Goal: Task Accomplishment & Management: Complete application form

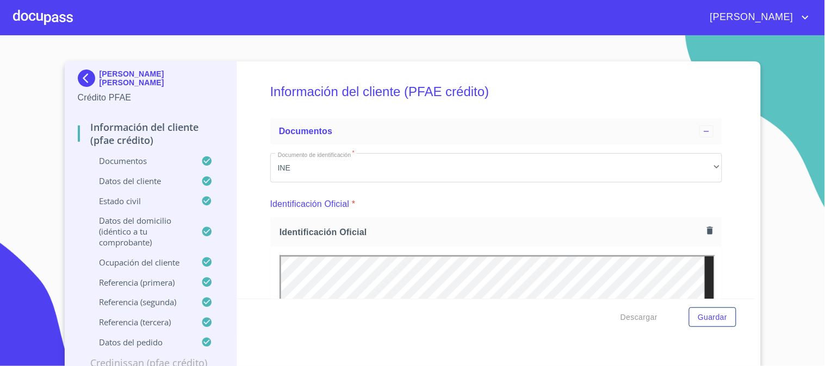
click at [46, 17] on div at bounding box center [43, 17] width 60 height 35
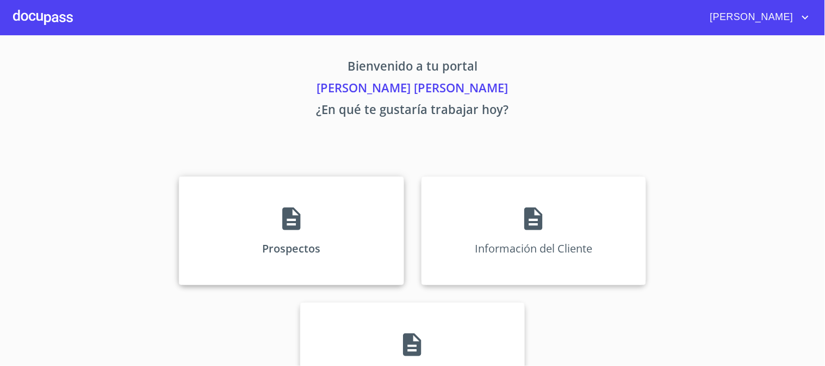
click at [305, 212] on div "Prospectos" at bounding box center [291, 231] width 225 height 109
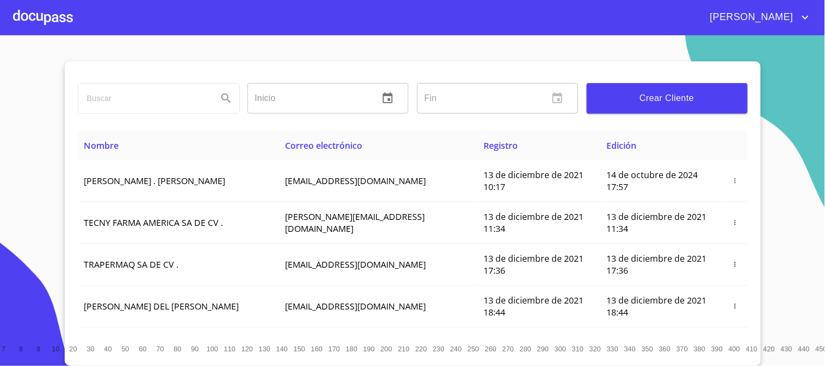
click at [645, 95] on span "Crear Cliente" at bounding box center [667, 98] width 144 height 15
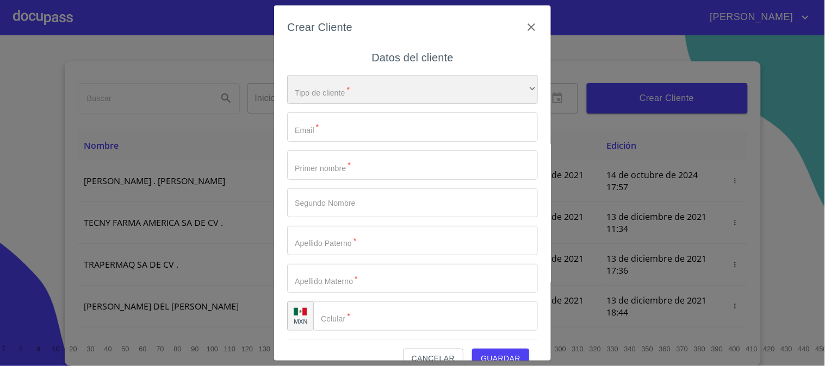
click at [388, 90] on div "​" at bounding box center [412, 89] width 251 height 29
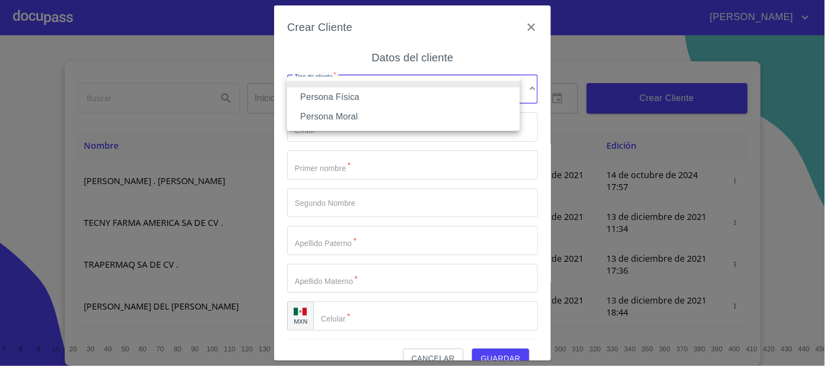
click at [384, 95] on li "Persona Física" at bounding box center [403, 98] width 233 height 20
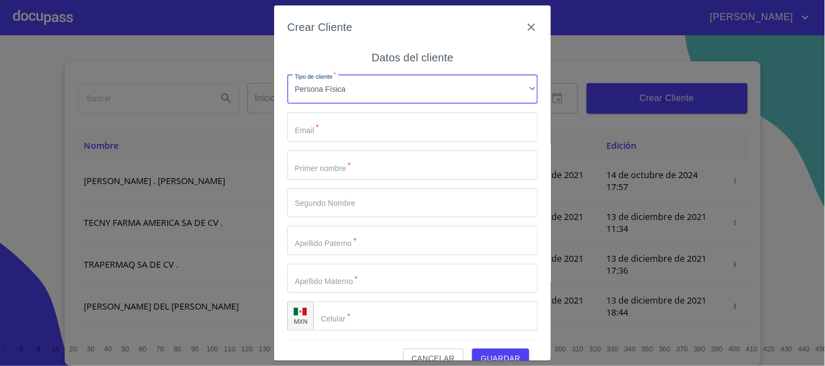
click at [382, 117] on input "Tipo de cliente   *" at bounding box center [412, 127] width 251 height 29
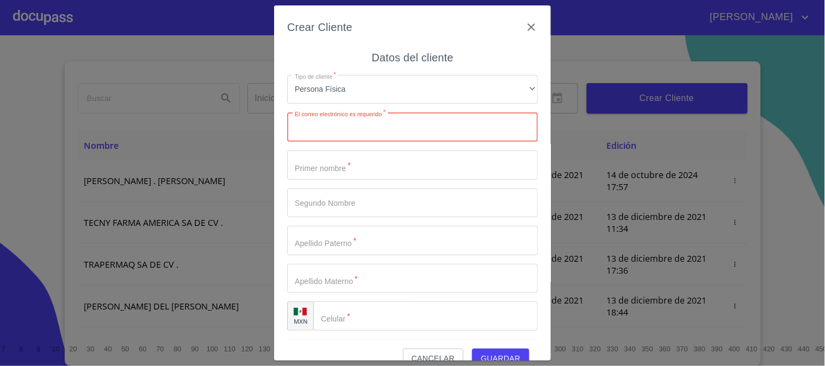
click at [376, 122] on input "Tipo de cliente   *" at bounding box center [412, 127] width 251 height 29
paste input "[EMAIL_ADDRESS][DOMAIN_NAME]"
type input "[EMAIL_ADDRESS][DOMAIN_NAME]"
click at [388, 164] on input "Tipo de cliente   *" at bounding box center [412, 165] width 251 height 29
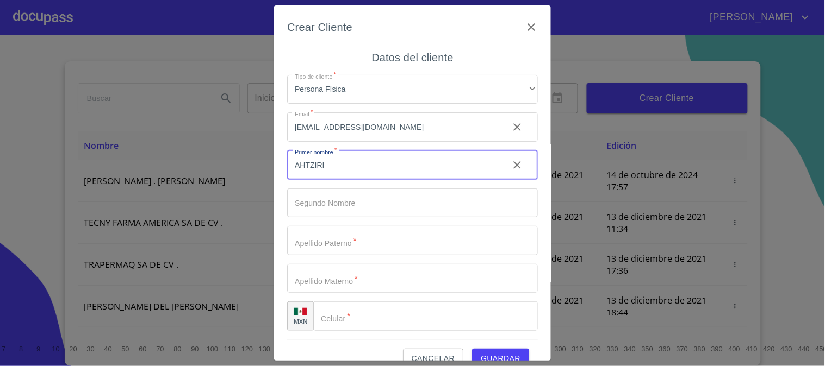
type input "AHTZIRI"
click at [384, 180] on input "Tipo de cliente   *" at bounding box center [393, 165] width 213 height 29
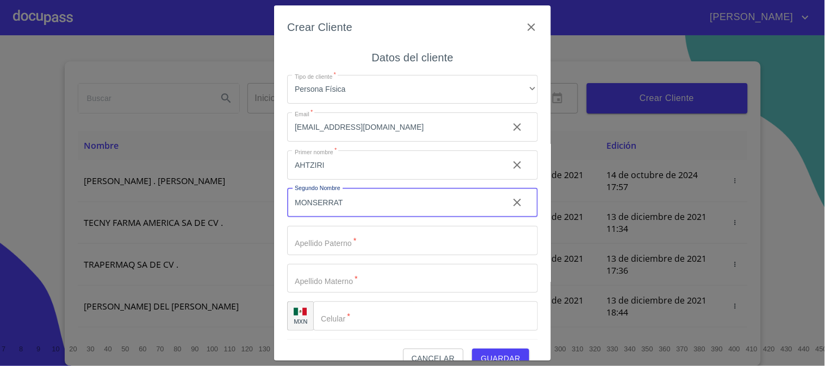
type input "MONSERRAT"
click at [398, 180] on input "Tipo de cliente   *" at bounding box center [393, 165] width 213 height 29
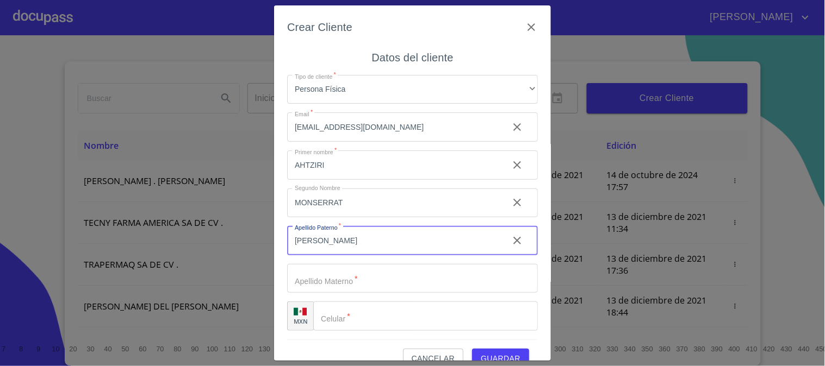
type input "[PERSON_NAME]"
click at [401, 180] on input "Tipo de cliente   *" at bounding box center [393, 165] width 213 height 29
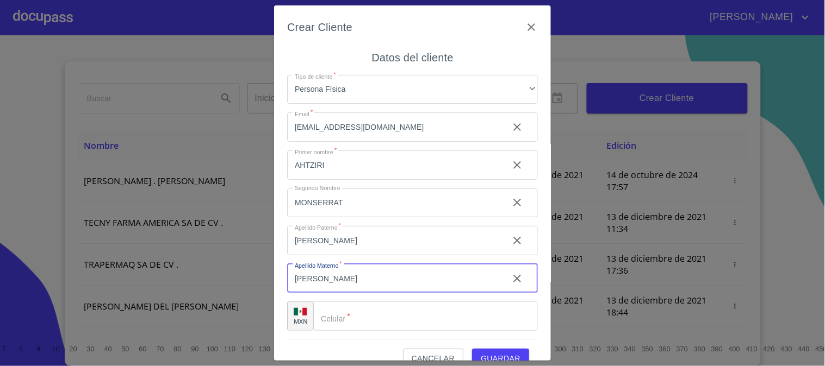
scroll to position [21, 0]
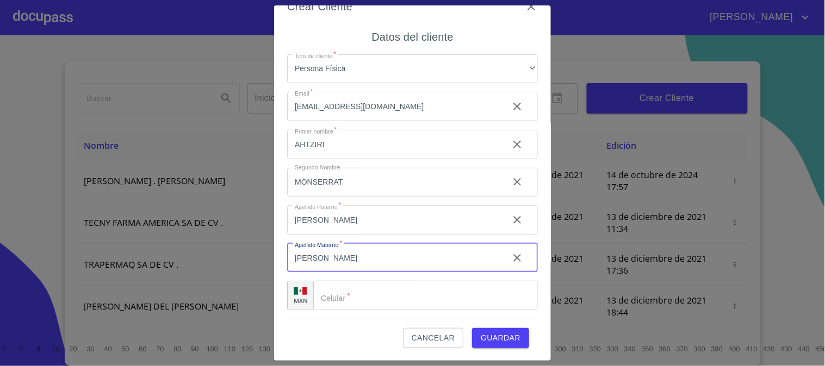
type input "[PERSON_NAME]"
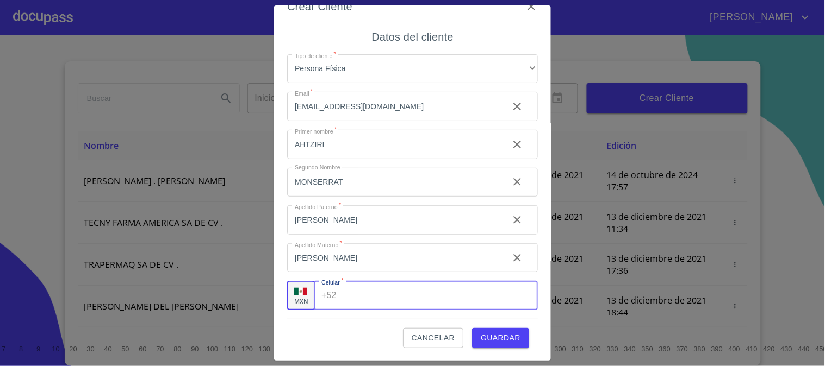
click at [387, 306] on input "Tipo de cliente   *" at bounding box center [439, 295] width 197 height 29
click at [351, 292] on input "Tipo de cliente   *" at bounding box center [438, 295] width 197 height 29
paste input "[PHONE_NUMBER]"
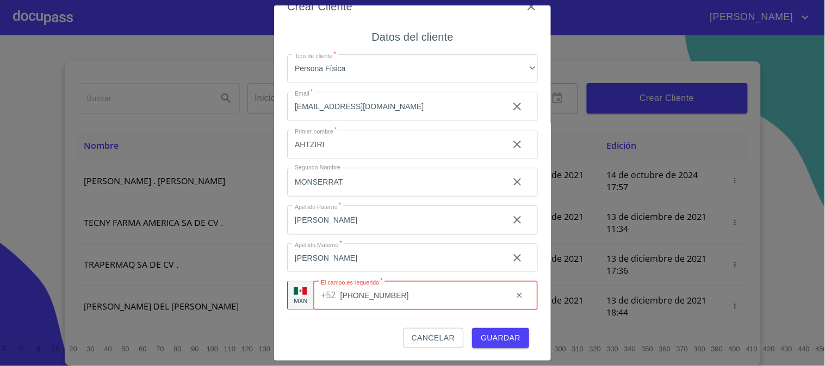
type input "[PHONE_NUMBER]"
click at [507, 334] on span "Guardar" at bounding box center [501, 339] width 40 height 14
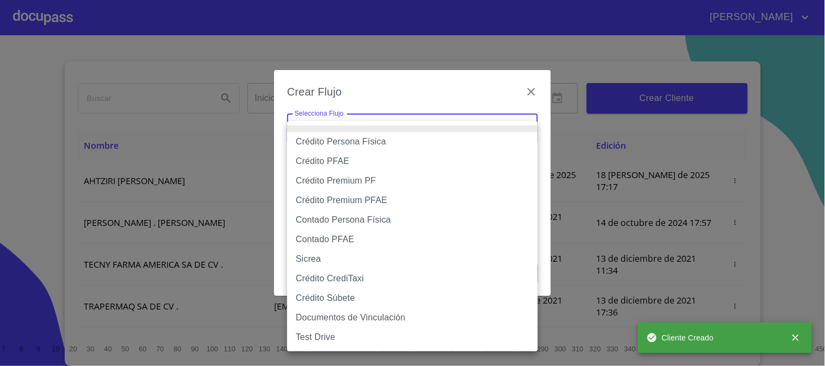
click at [435, 129] on body "[PERSON_NAME] ​ Fin ​ Crear Cliente Nombre Correo electrónico Registro Edición …" at bounding box center [412, 183] width 825 height 366
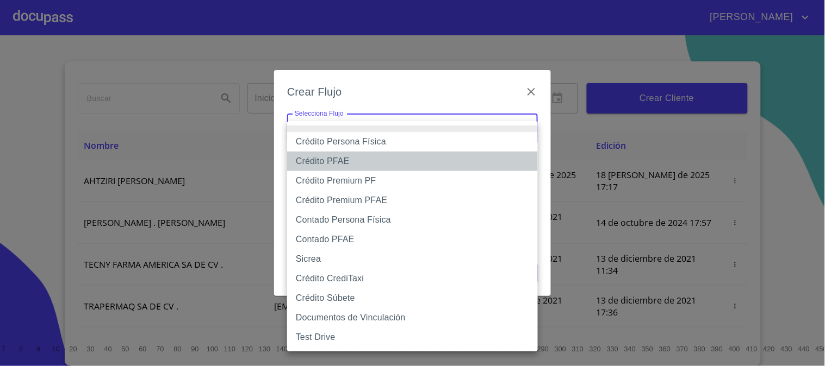
click at [400, 165] on li "Crédito PFAE" at bounding box center [412, 162] width 251 height 20
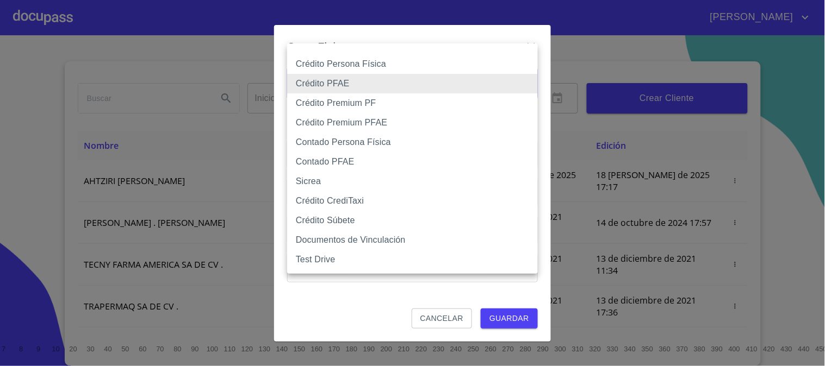
click at [398, 72] on body "[PERSON_NAME] ​ Fin ​ Crear Cliente Nombre Correo electrónico Registro Edición …" at bounding box center [412, 183] width 825 height 366
click at [389, 67] on li "Crédito Persona Física" at bounding box center [412, 64] width 251 height 20
type input "61b033e49b8c202ad5bb7912"
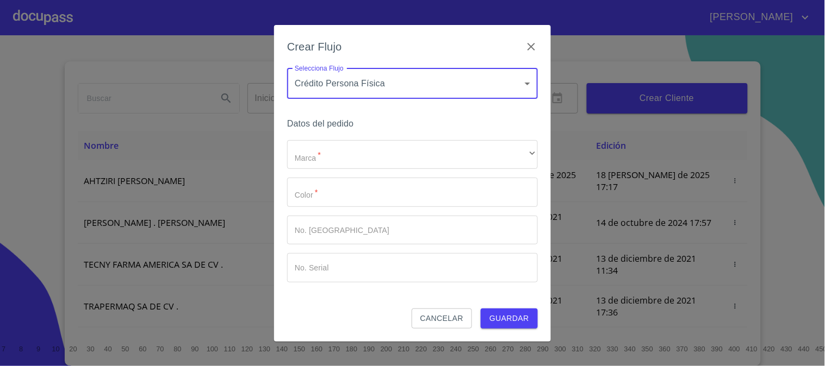
click at [397, 138] on div "Datos del pedido Marca   * ​ ​ Color   * ​ No. Pedido ​ No. Serial ​" at bounding box center [412, 212] width 251 height 193
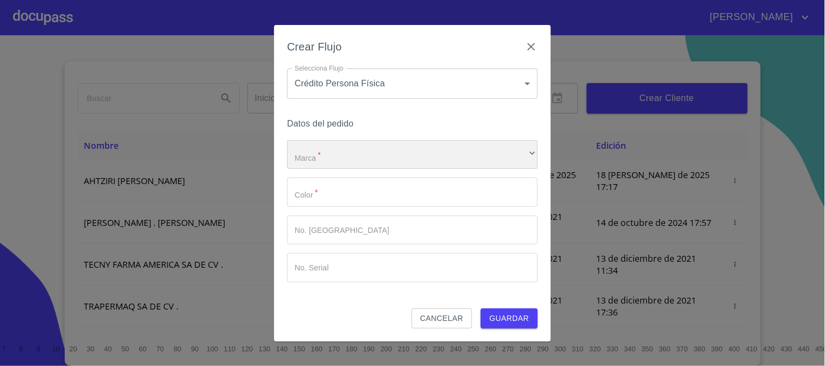
click at [398, 146] on div "​" at bounding box center [412, 154] width 251 height 29
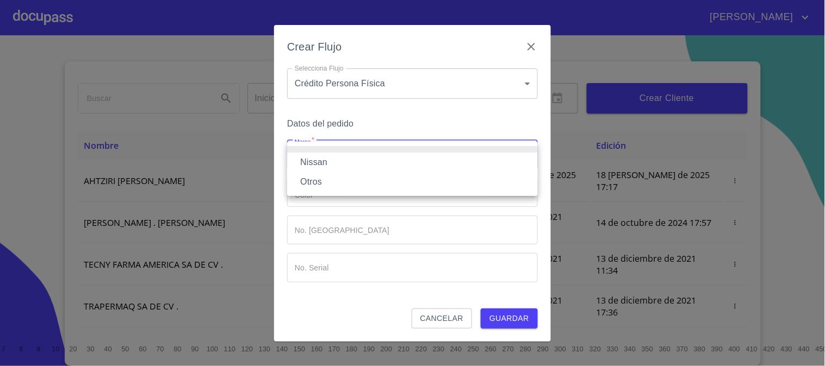
click at [401, 162] on li "Nissan" at bounding box center [412, 163] width 251 height 20
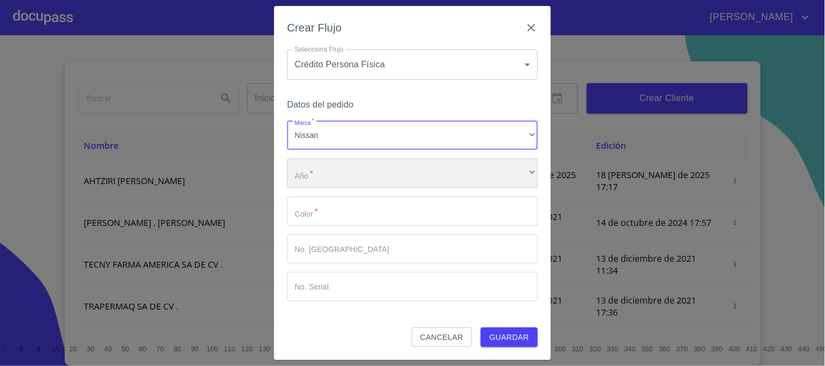
click at [400, 176] on div "​" at bounding box center [412, 173] width 251 height 29
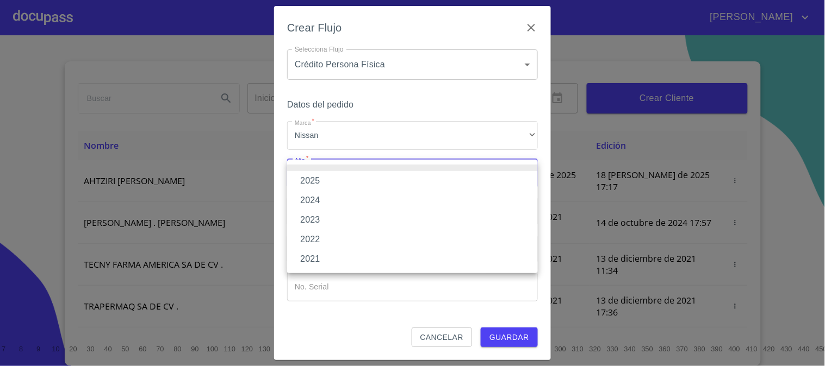
click at [397, 188] on li "2025" at bounding box center [412, 181] width 251 height 20
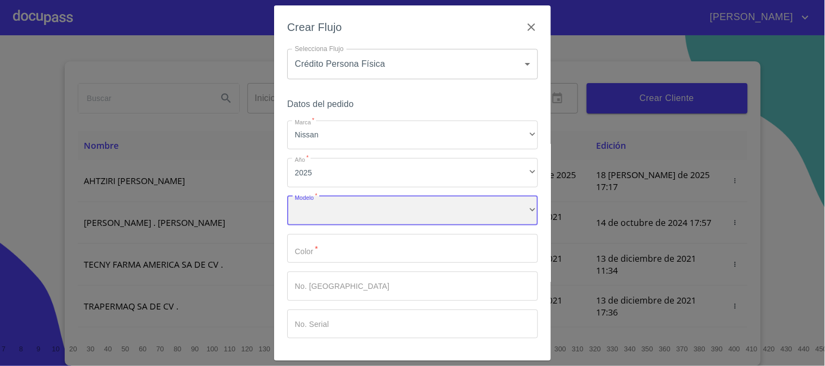
click at [392, 209] on div "​" at bounding box center [412, 210] width 251 height 29
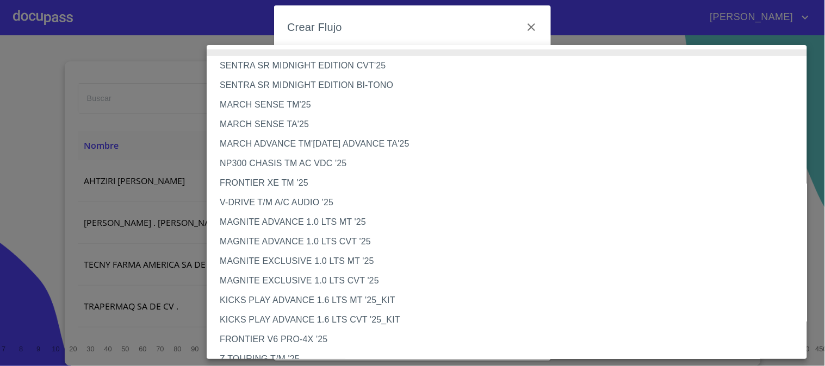
scroll to position [489, 0]
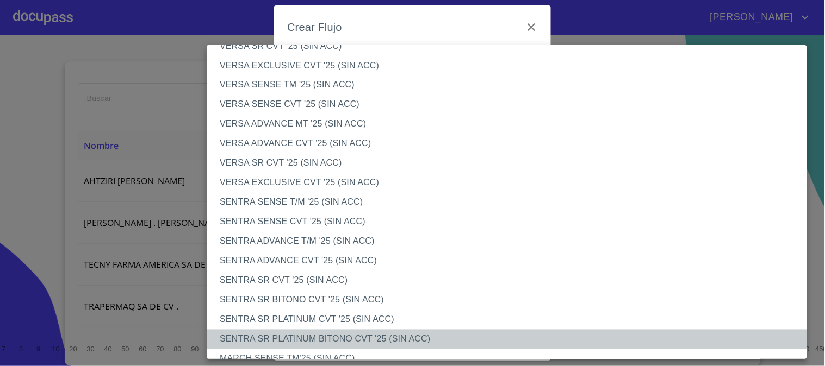
click at [417, 339] on li "SENTRA SR PLATINUM BITONO CVT '25 (SIN ACC)" at bounding box center [511, 340] width 609 height 20
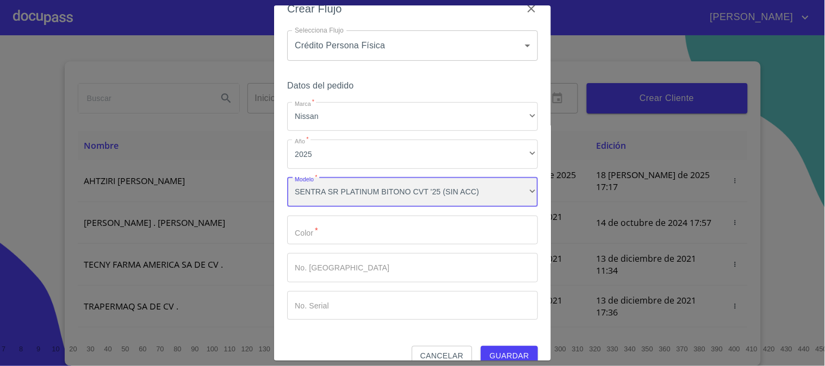
scroll to position [36, 0]
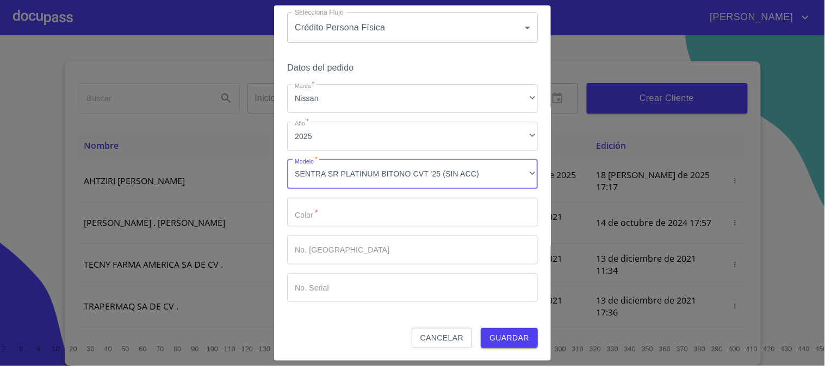
click at [387, 212] on input "Marca   *" at bounding box center [412, 212] width 251 height 29
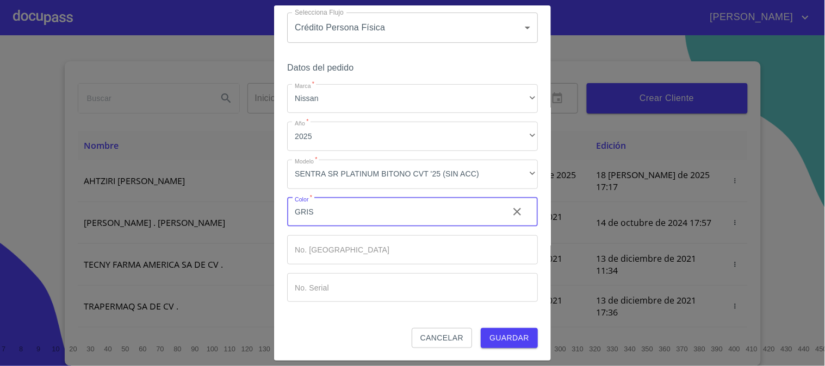
type input "GRIS"
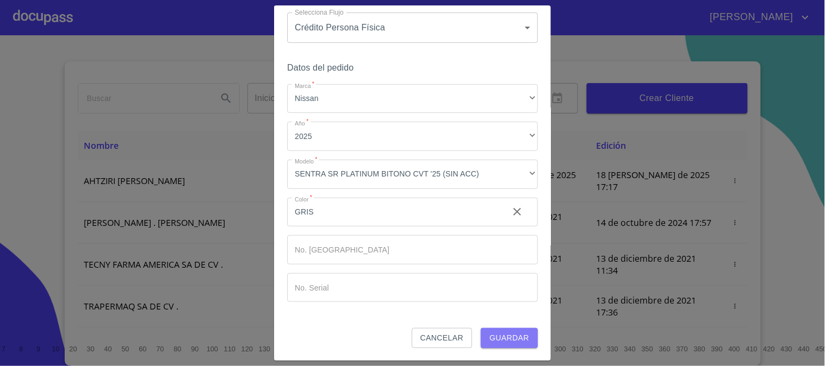
click at [507, 332] on span "Guardar" at bounding box center [509, 339] width 40 height 14
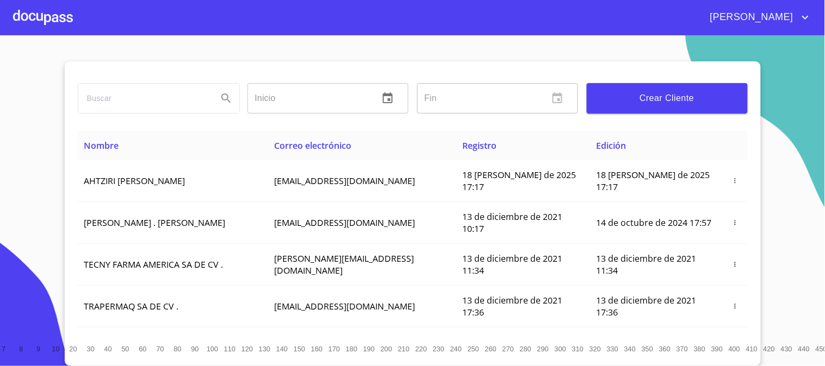
click at [52, 7] on div at bounding box center [43, 17] width 60 height 35
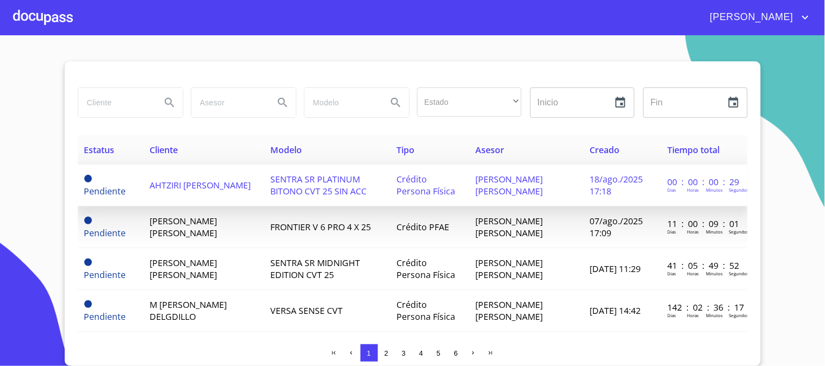
click at [214, 186] on span "AHTZIRI [PERSON_NAME]" at bounding box center [200, 185] width 101 height 12
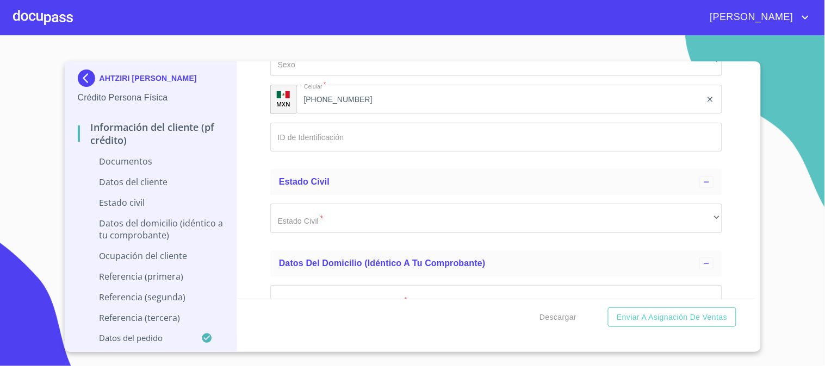
scroll to position [1691, 0]
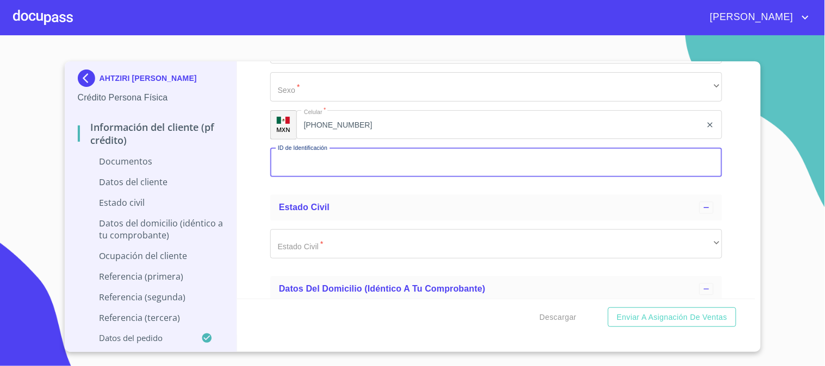
click at [449, 164] on input "Documento de identificación   *" at bounding box center [496, 162] width 452 height 29
type input "1660966073"
click at [451, 208] on div "Estado Civil" at bounding box center [489, 207] width 420 height 13
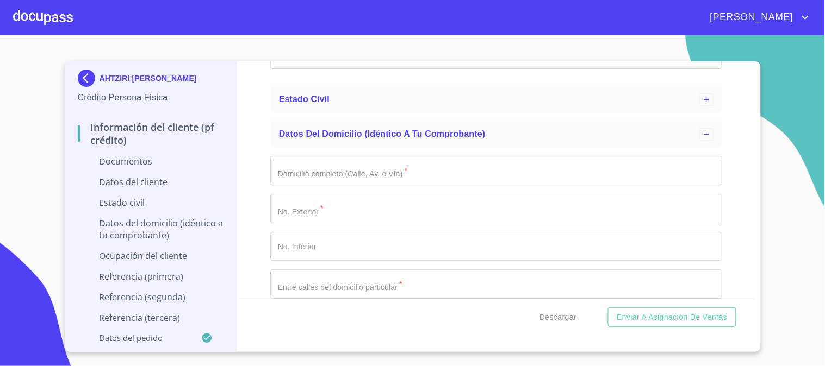
scroll to position [1812, 0]
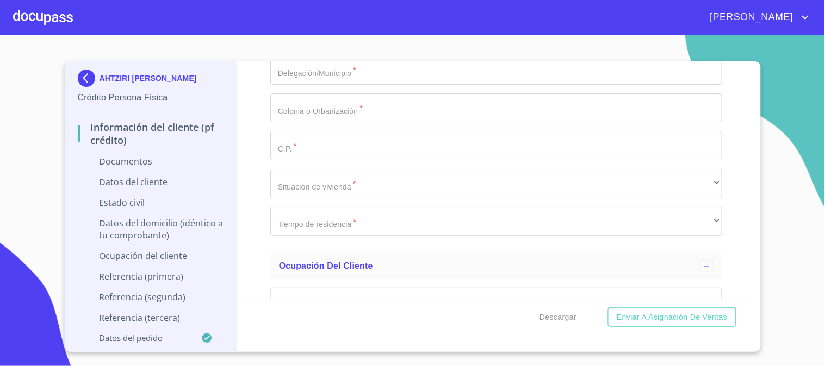
scroll to position [2235, 0]
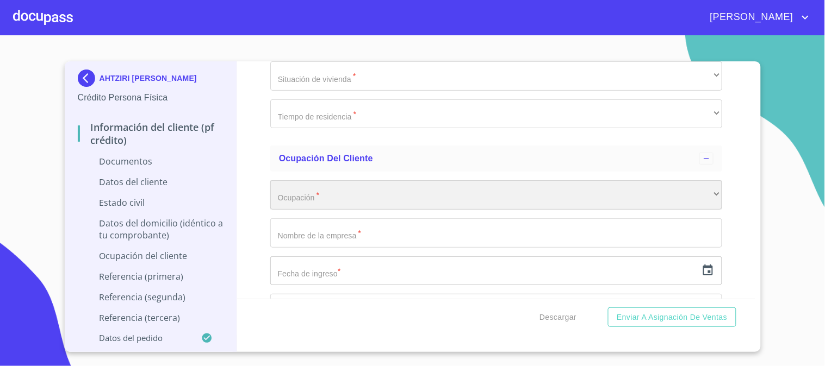
click at [340, 194] on div "​" at bounding box center [496, 194] width 452 height 29
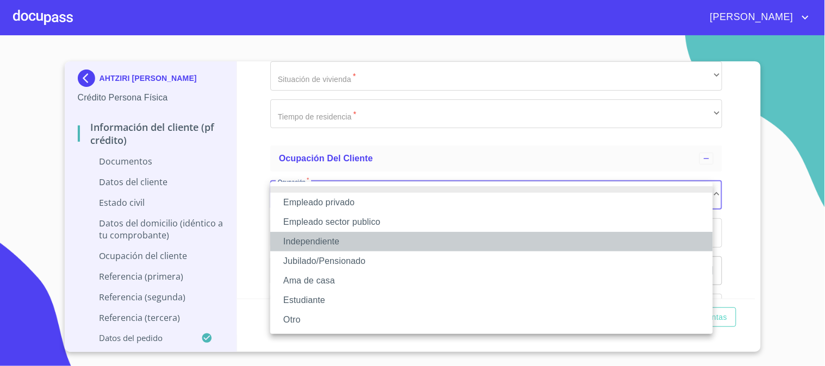
click at [365, 246] on li "Independiente" at bounding box center [491, 242] width 443 height 20
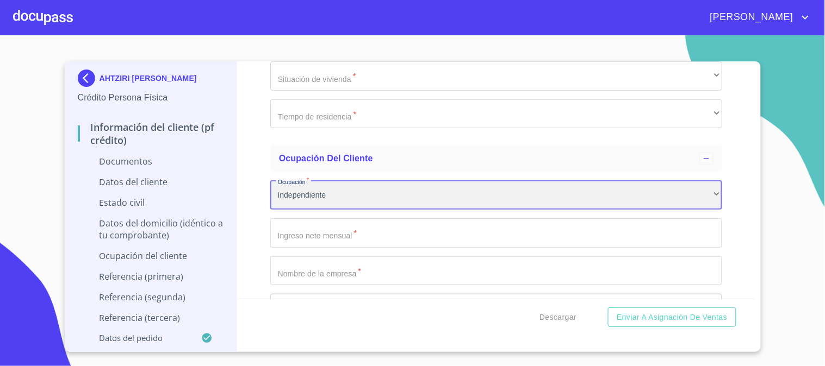
scroll to position [2356, 0]
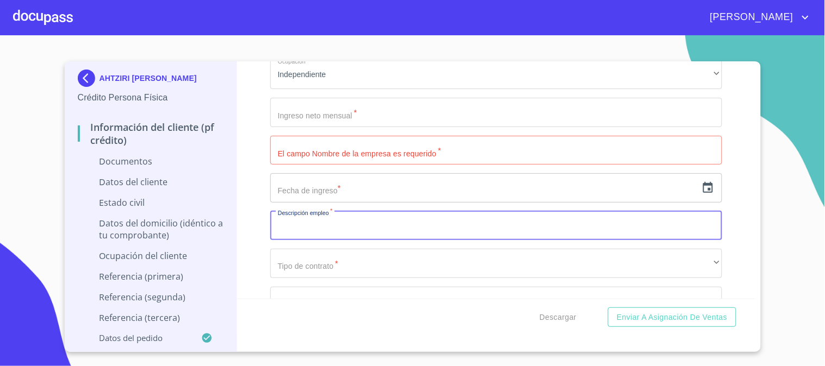
type input "S"
type input "SERVICIOS PRIVADOS DE ENFERMERIA"
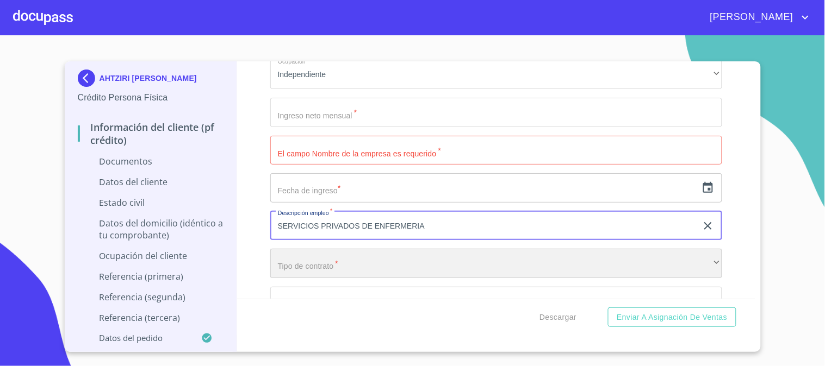
click at [449, 256] on div "​" at bounding box center [496, 263] width 452 height 29
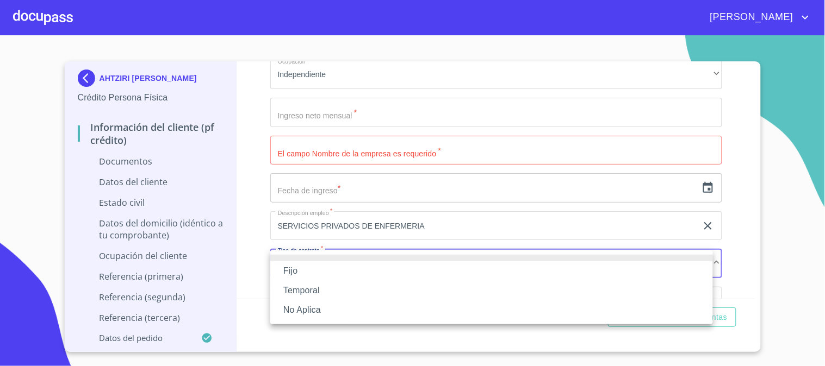
click at [439, 278] on li "Fijo" at bounding box center [491, 271] width 443 height 20
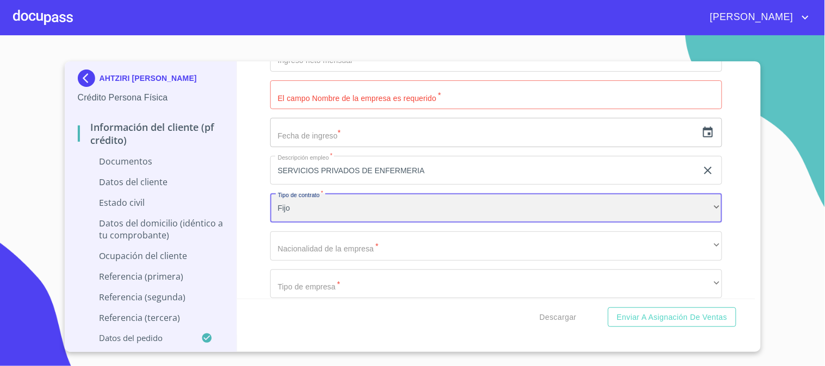
scroll to position [2476, 0]
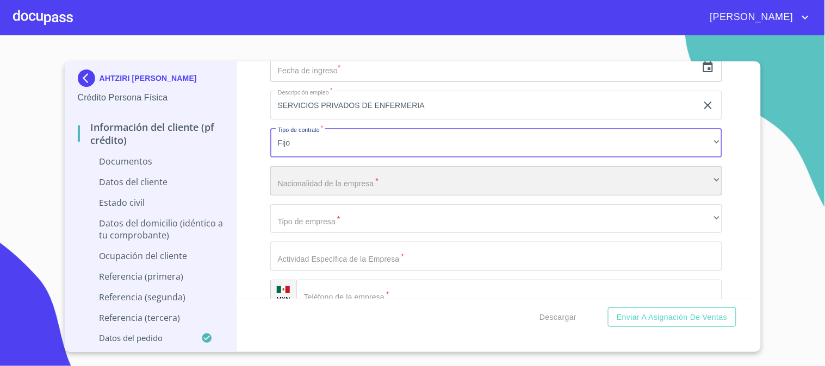
click at [382, 186] on div "​" at bounding box center [496, 180] width 452 height 29
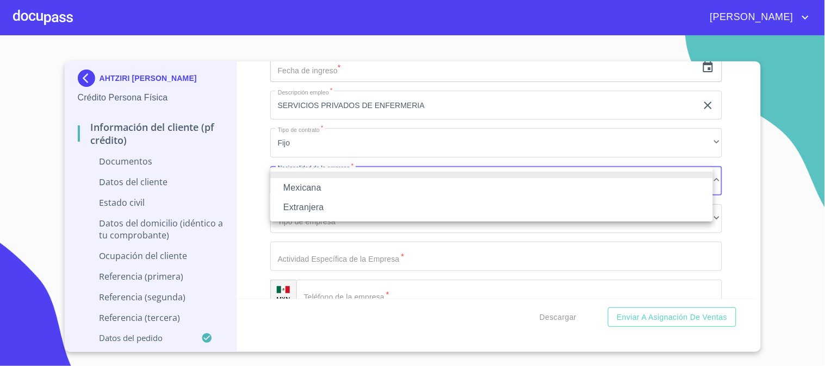
click at [383, 185] on li "Mexicana" at bounding box center [491, 188] width 443 height 20
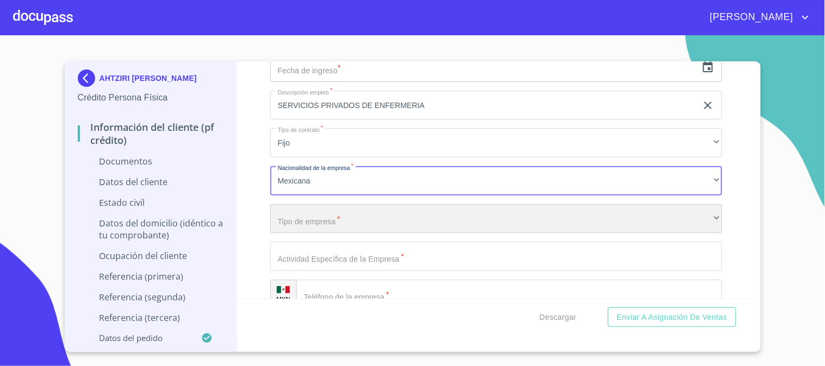
click at [383, 209] on div "​" at bounding box center [496, 218] width 452 height 29
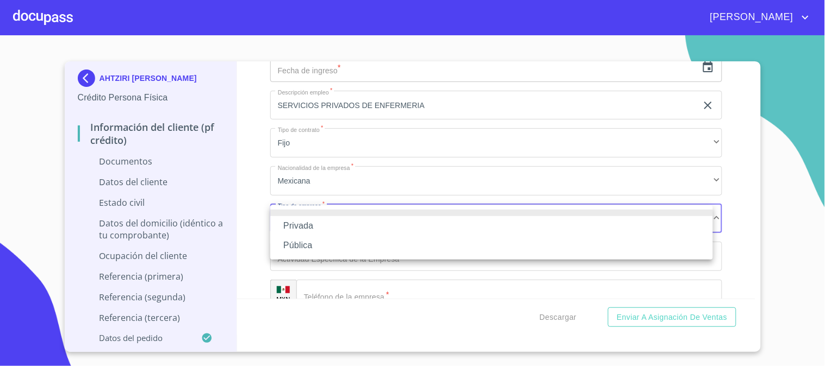
click at [383, 218] on li "Privada" at bounding box center [491, 226] width 443 height 20
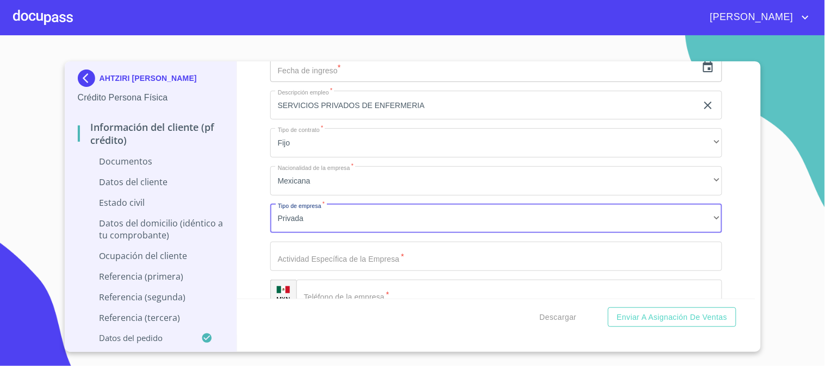
click at [390, 254] on div "Privada Pública" at bounding box center [412, 183] width 825 height 366
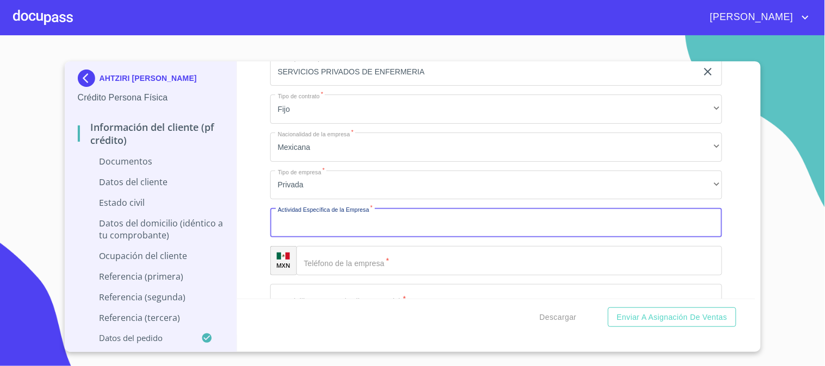
scroll to position [2537, 0]
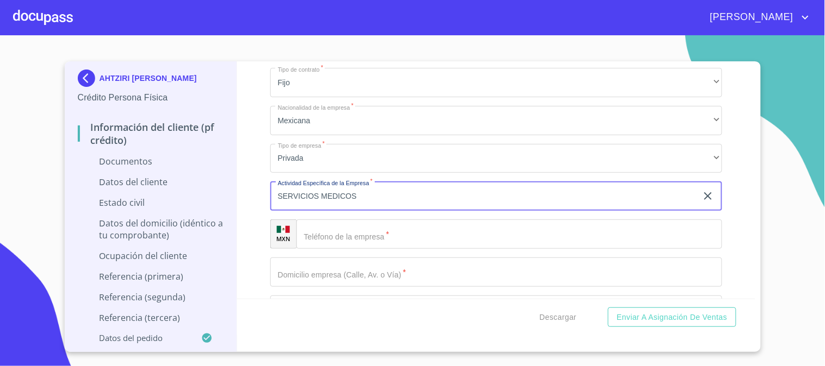
type input "SERVICIOS MEDICOS"
click at [403, 231] on input "Documento de identificación   *" at bounding box center [509, 234] width 426 height 29
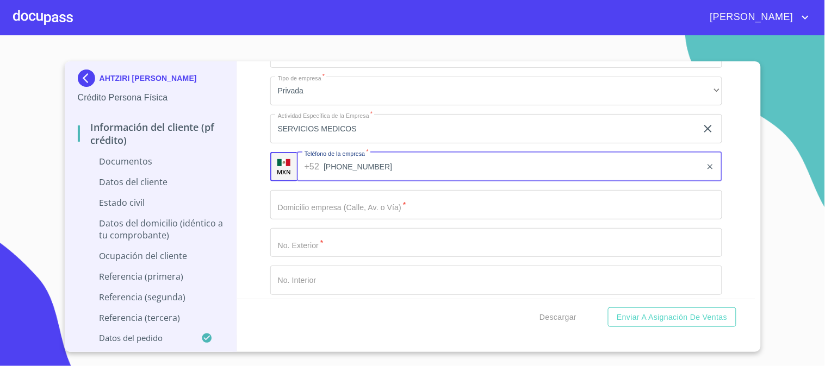
scroll to position [2657, 0]
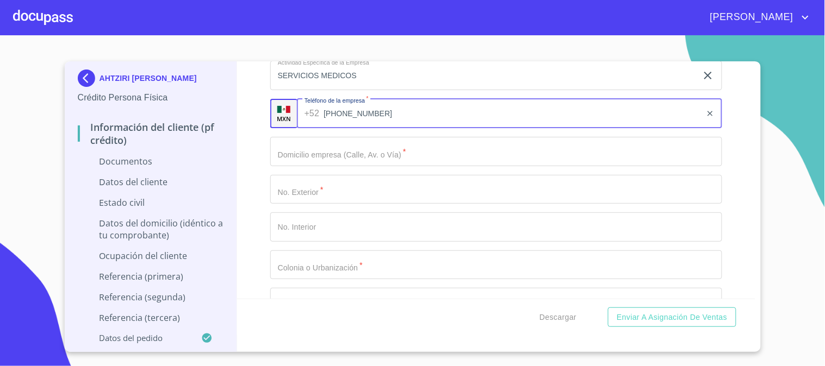
type input "[PHONE_NUMBER]"
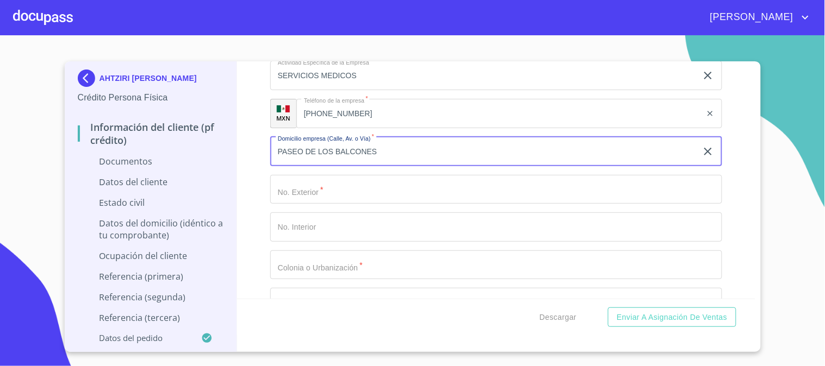
type input "PASEO DE LOS BALCONES"
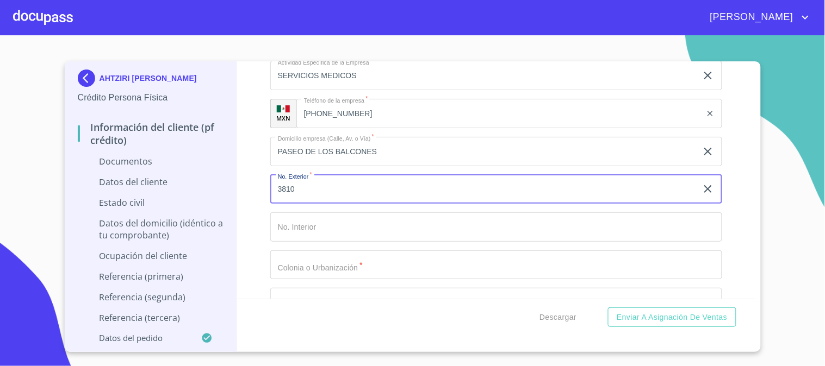
type input "3810"
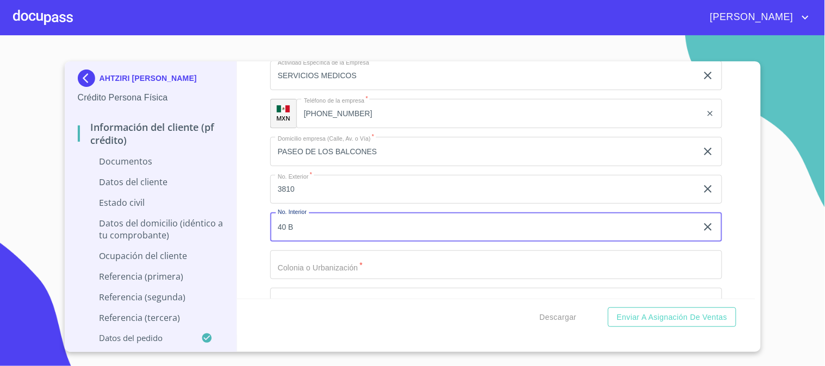
type input "40 B"
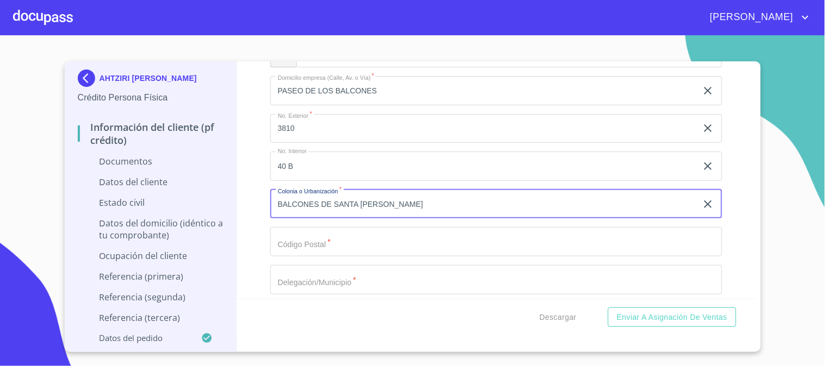
type input "BALCONES DE SANTA [PERSON_NAME]"
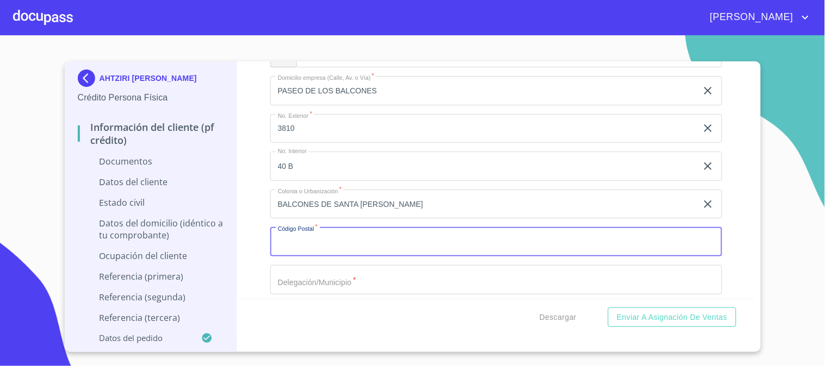
click at [423, 241] on input "Documento de identificación   *" at bounding box center [496, 241] width 452 height 29
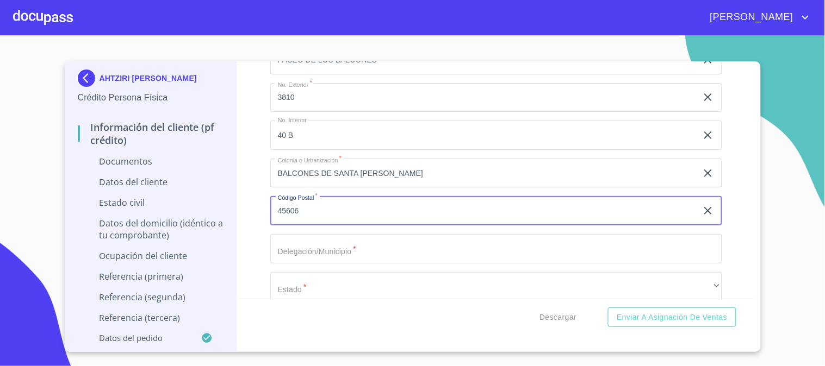
scroll to position [2779, 0]
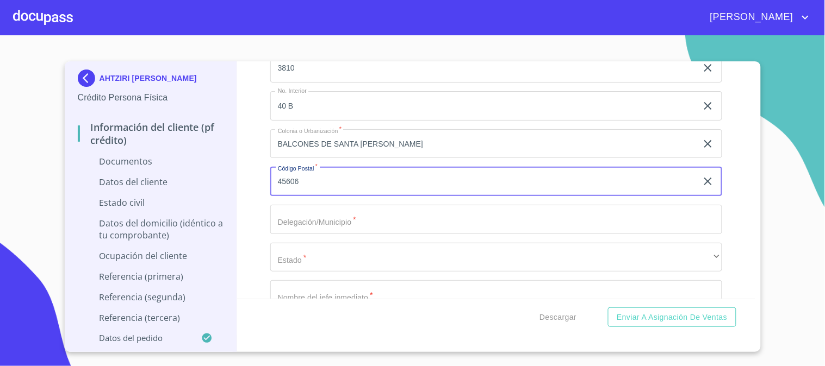
type input "45606"
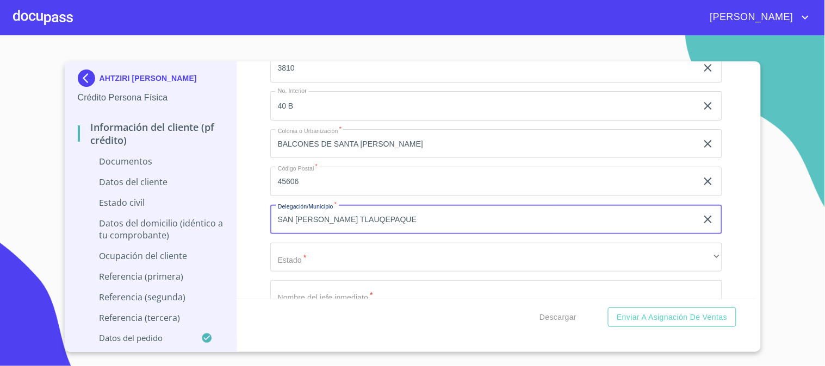
type input "SAN [PERSON_NAME] TLAUQEPAQUE"
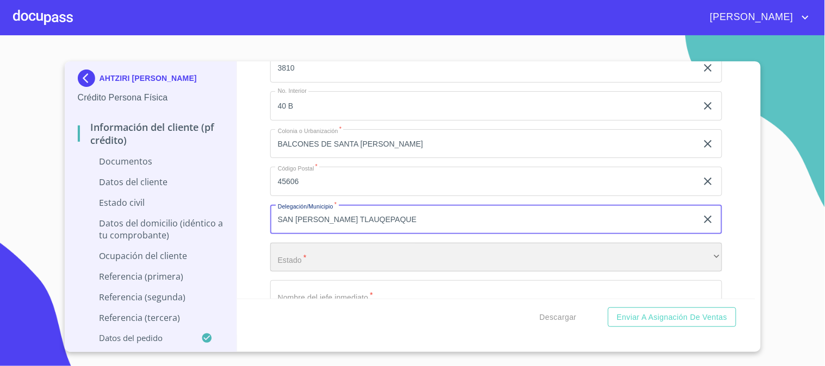
click at [325, 251] on div "​" at bounding box center [496, 257] width 452 height 29
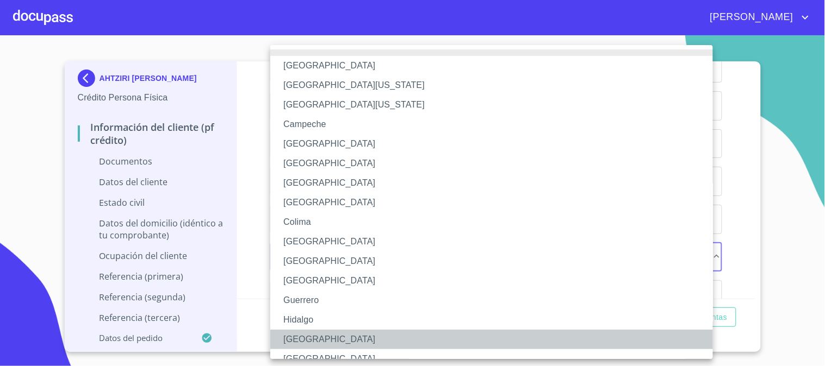
click at [321, 341] on li "[GEOGRAPHIC_DATA]" at bounding box center [496, 340] width 452 height 20
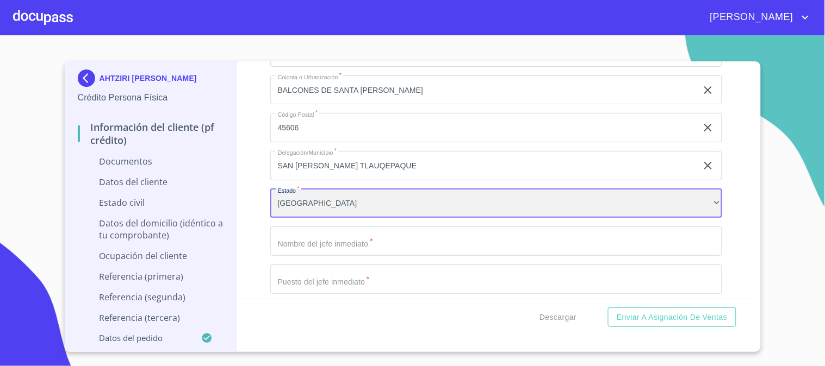
scroll to position [2960, 0]
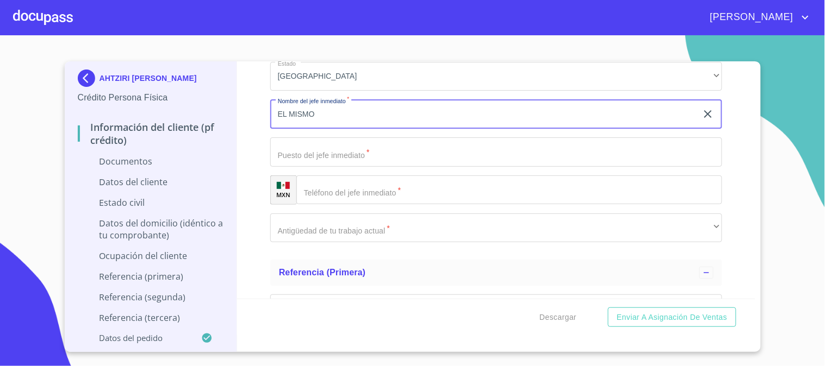
type input "EL MISMO"
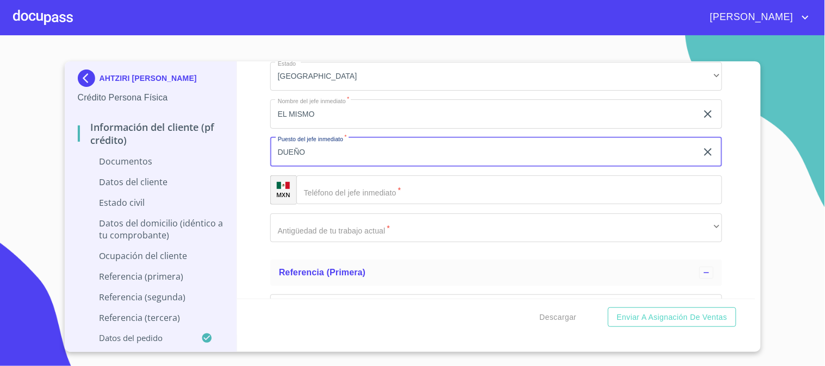
type input "DUEÑO"
click at [396, 195] on input "Documento de identificación   *" at bounding box center [509, 190] width 426 height 29
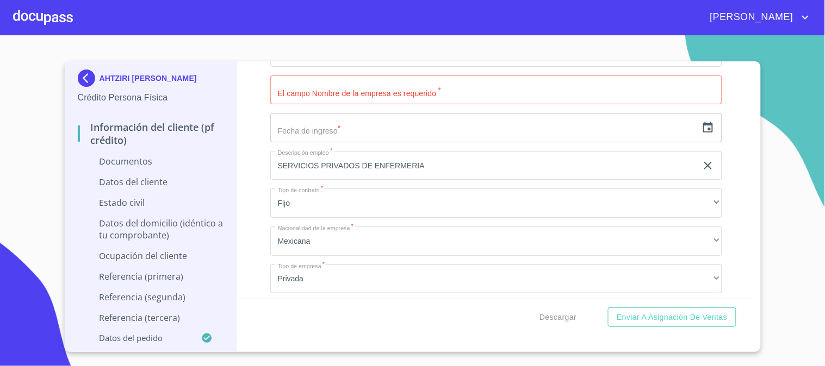
scroll to position [2597, 0]
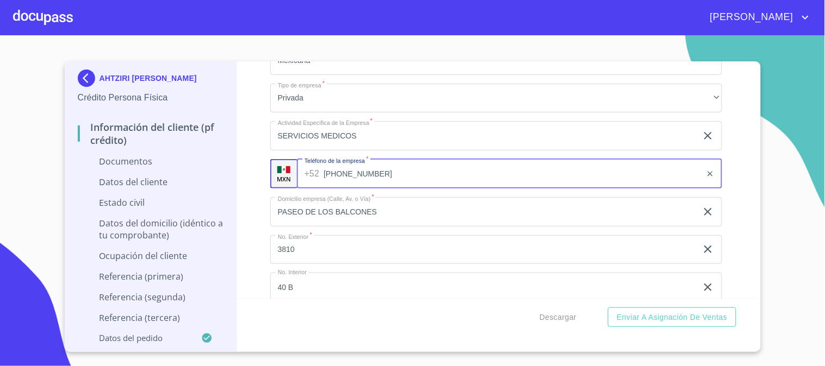
drag, startPoint x: 390, startPoint y: 177, endPoint x: 303, endPoint y: 175, distance: 87.5
click at [303, 175] on div "[PHONE_NUMBER] ​" at bounding box center [509, 173] width 425 height 29
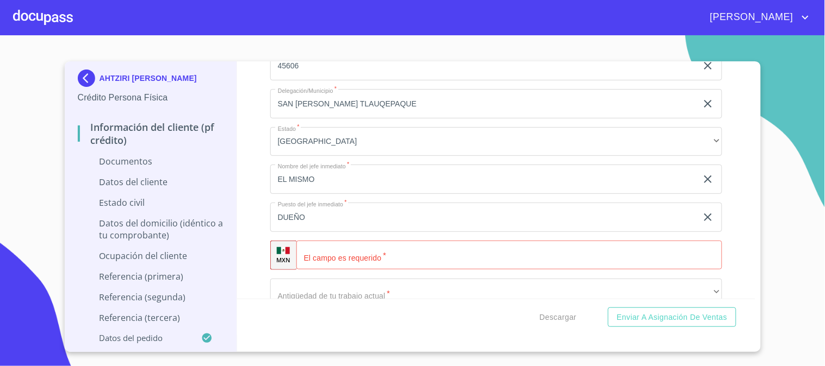
scroll to position [2899, 0]
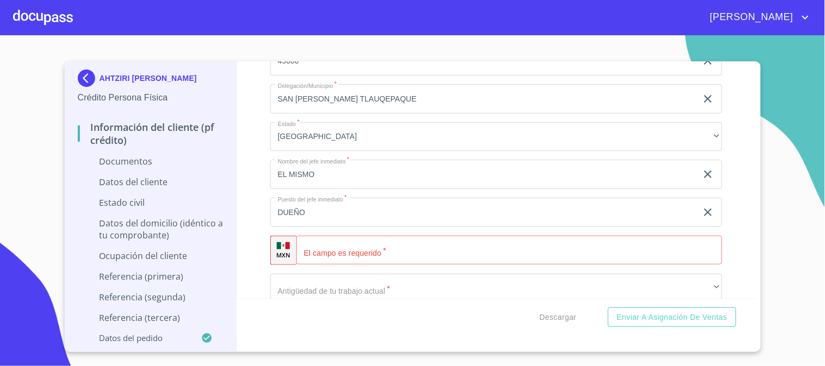
click at [368, 252] on input "Documento de identificación   *" at bounding box center [509, 250] width 426 height 29
paste input "[PHONE_NUMBER]"
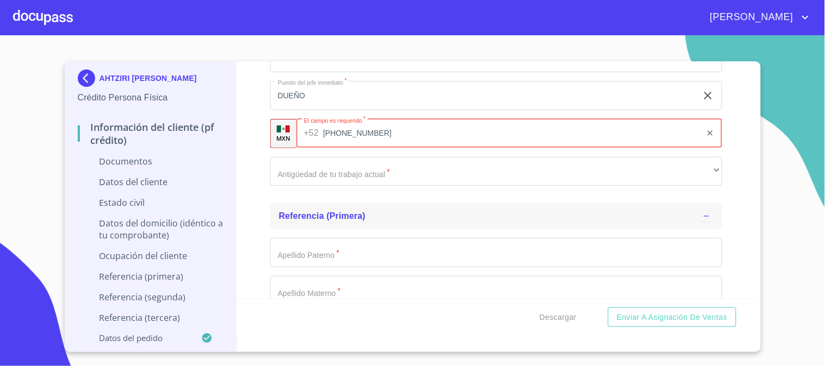
scroll to position [3020, 0]
type input "[PHONE_NUMBER]"
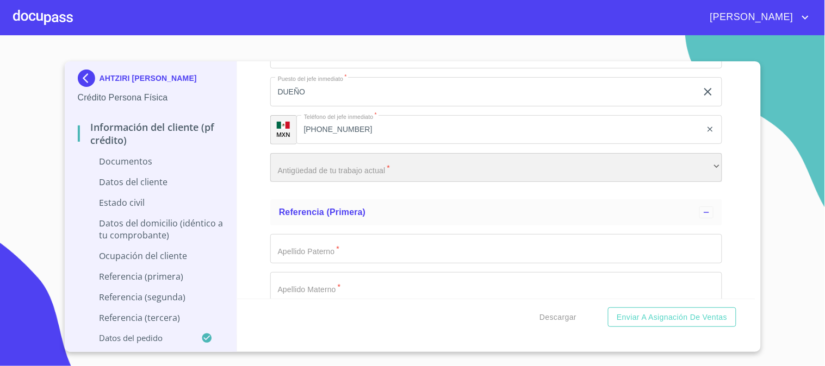
click at [391, 172] on div "​" at bounding box center [496, 167] width 452 height 29
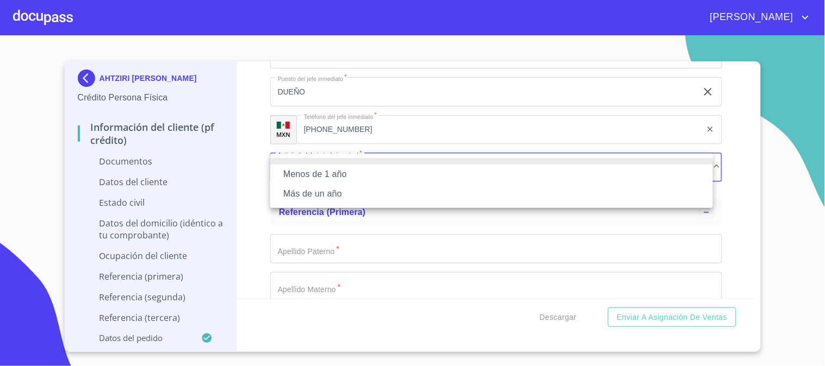
click at [371, 202] on li "Más de un año" at bounding box center [491, 194] width 443 height 20
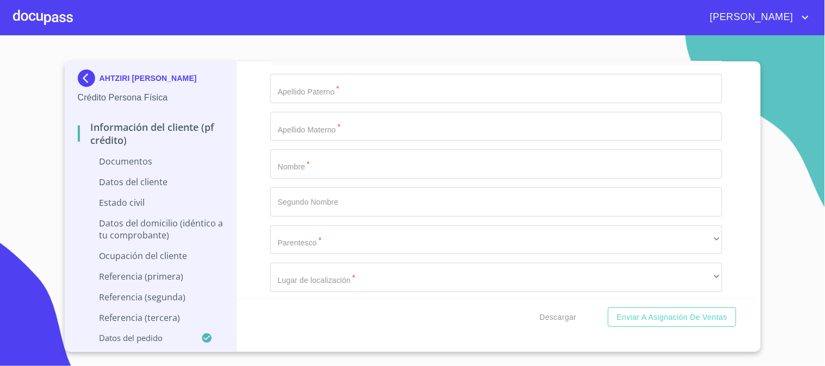
scroll to position [3201, 0]
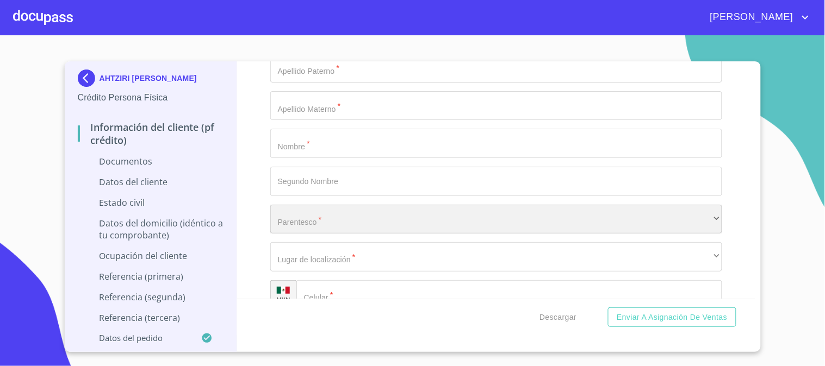
click at [393, 219] on div "​" at bounding box center [496, 219] width 452 height 29
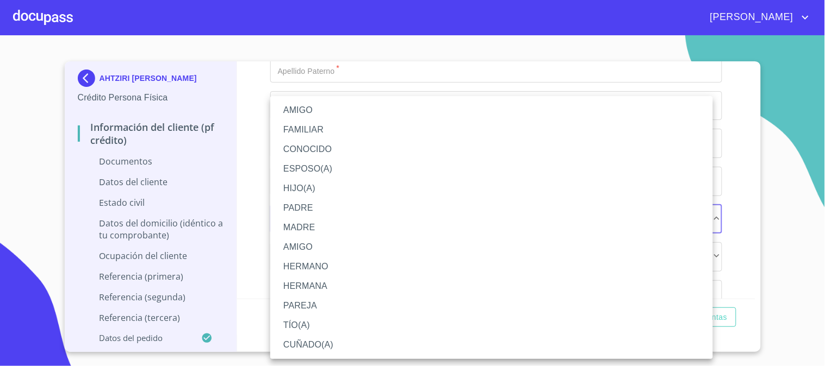
click at [746, 101] on div at bounding box center [412, 183] width 825 height 366
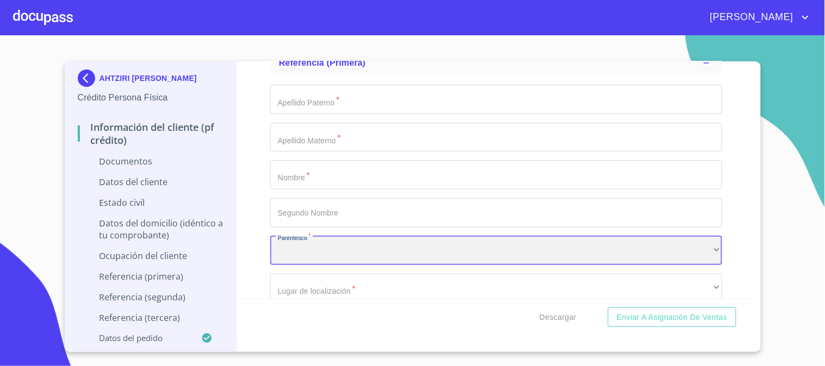
scroll to position [3141, 0]
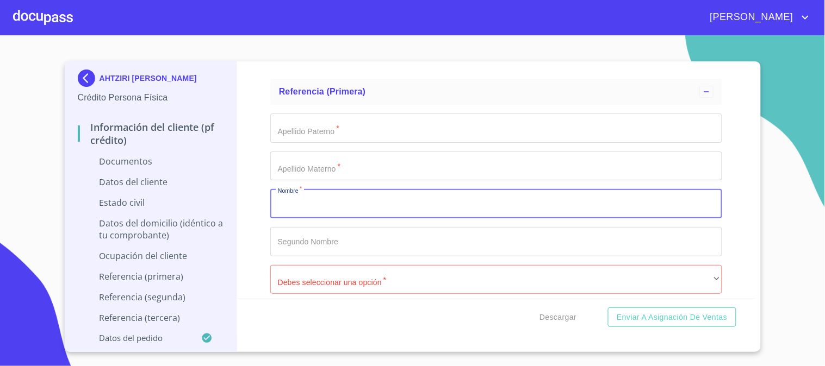
click at [399, 207] on input "Documento de identificación   *" at bounding box center [496, 203] width 452 height 29
type input "[PERSON_NAME]"
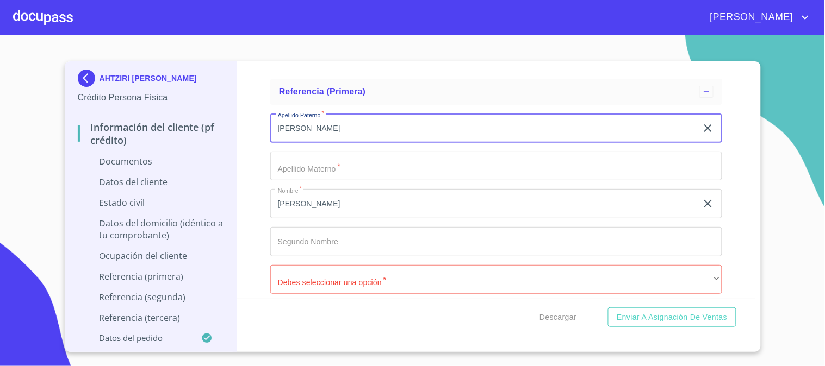
type input "[PERSON_NAME]"
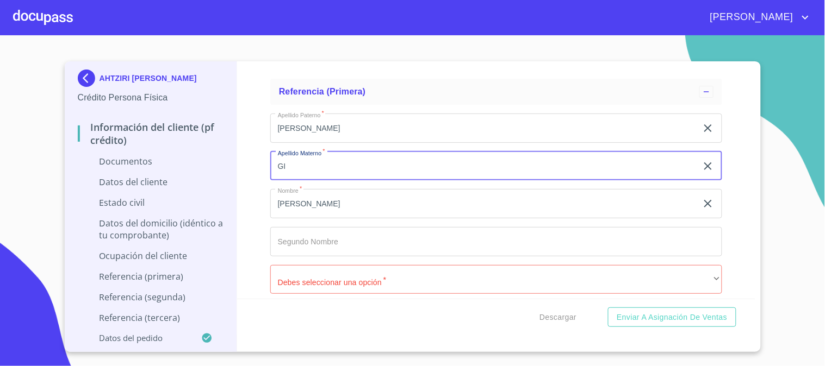
type input "G"
type input "JIMENEZ"
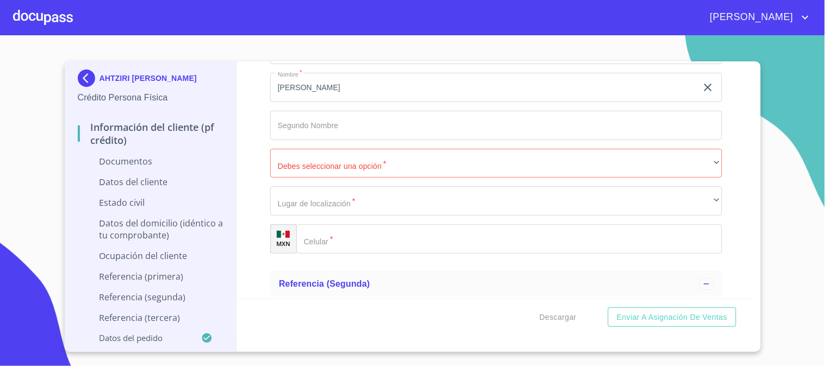
scroll to position [3262, 0]
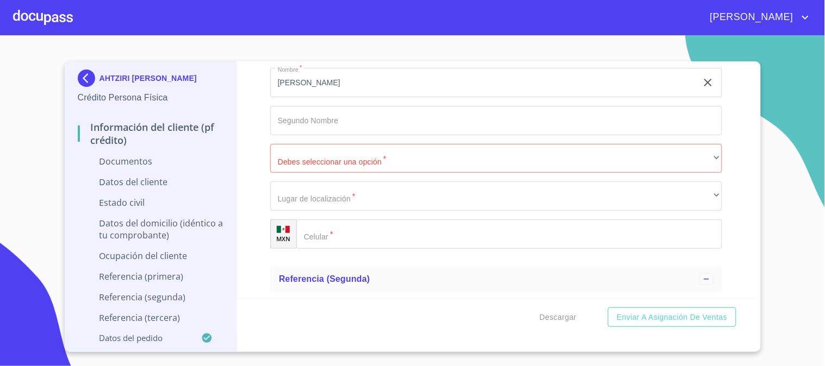
type input "[PERSON_NAME]"
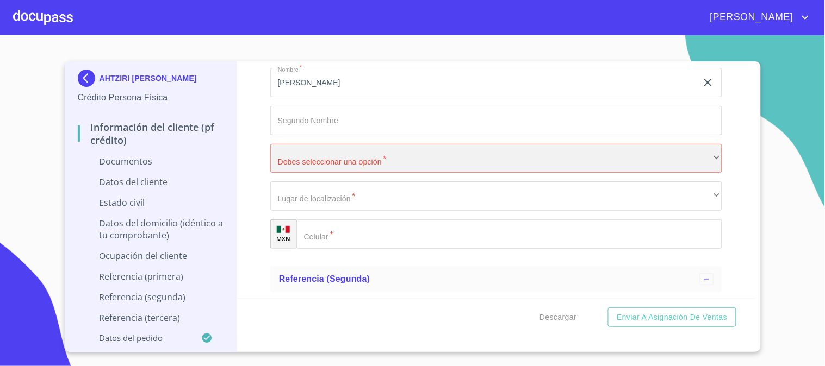
click at [388, 153] on div "​" at bounding box center [496, 158] width 452 height 29
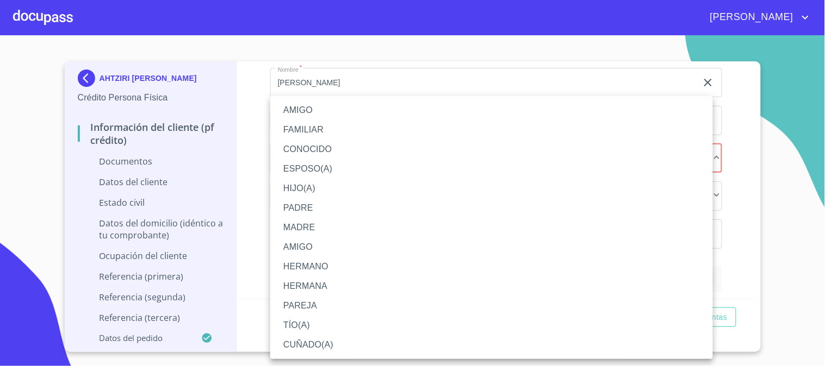
click at [253, 174] on div at bounding box center [412, 183] width 825 height 366
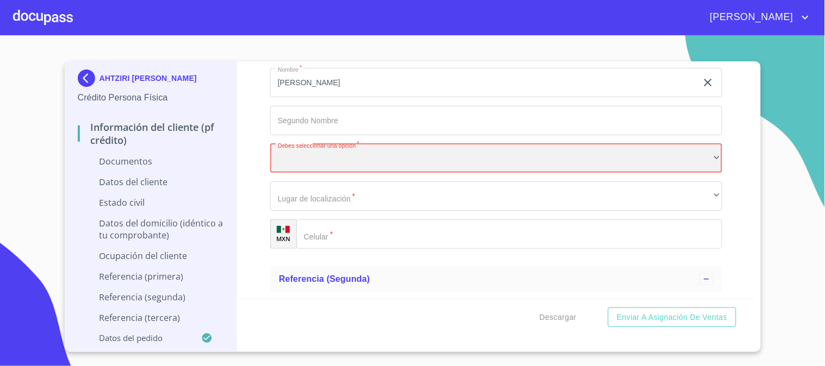
click at [312, 154] on div "​" at bounding box center [496, 158] width 452 height 29
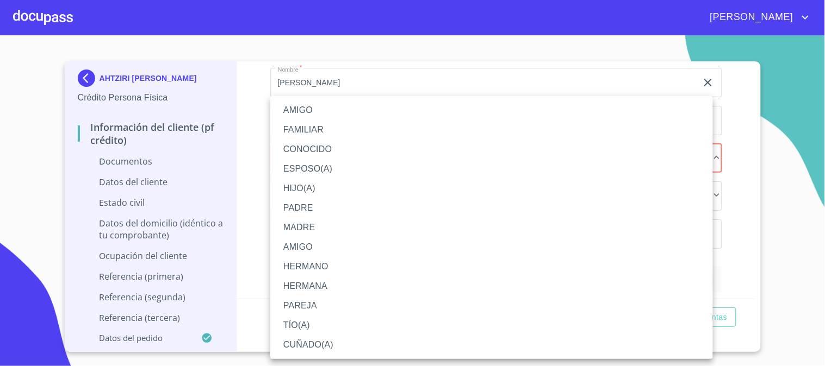
click at [332, 306] on li "PAREJA" at bounding box center [491, 306] width 443 height 20
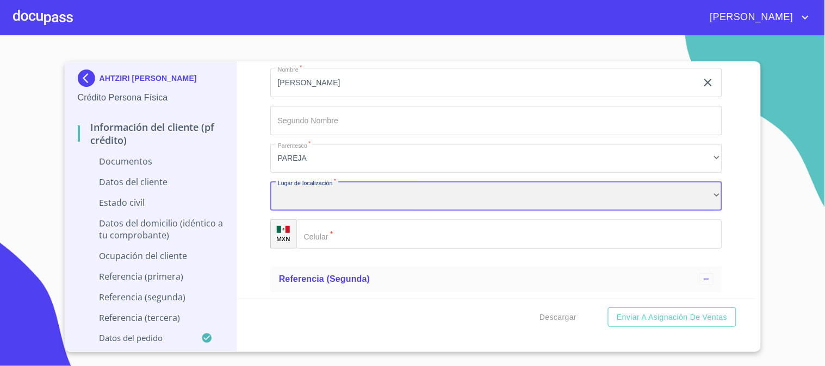
click at [329, 195] on div "​" at bounding box center [496, 196] width 452 height 29
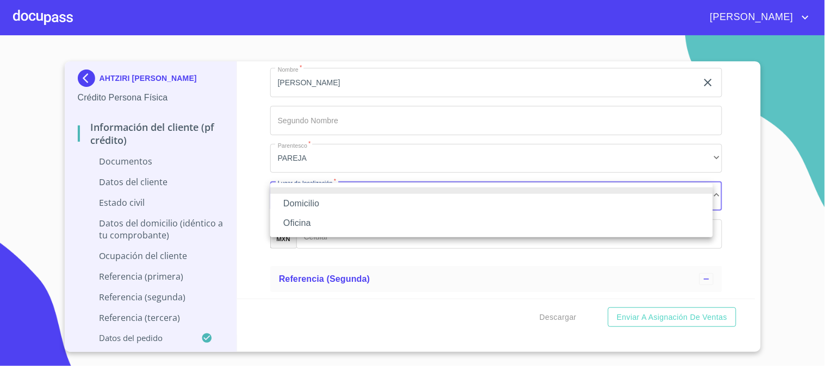
click at [330, 196] on li "Domicilio" at bounding box center [491, 204] width 443 height 20
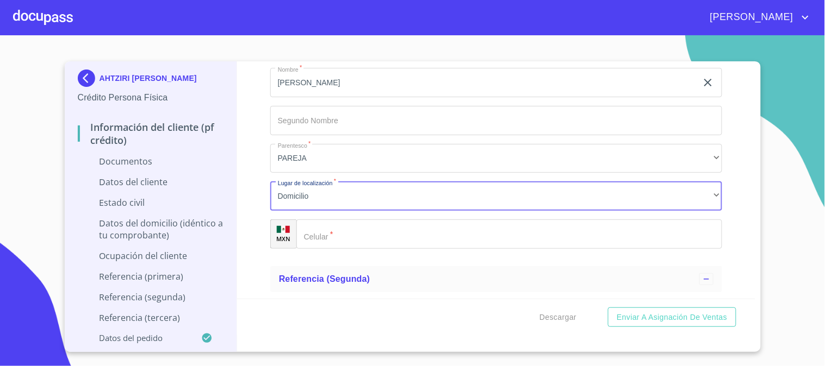
click at [357, 238] on input "Documento de identificación   *" at bounding box center [509, 234] width 426 height 29
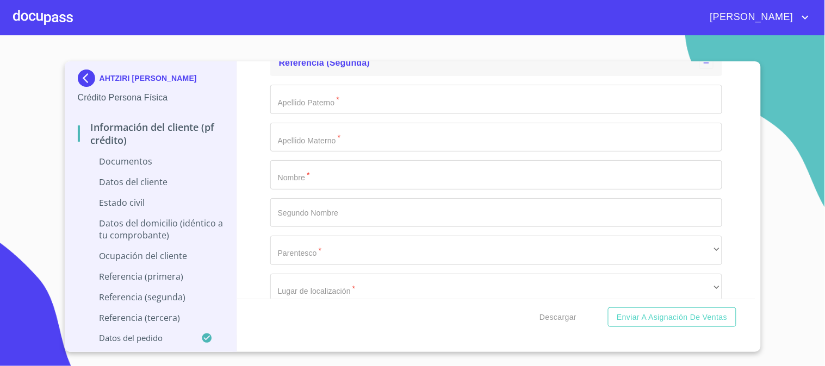
scroll to position [3503, 0]
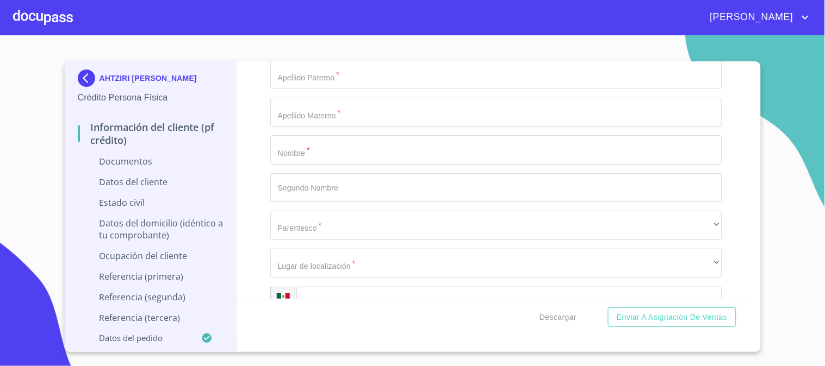
type input "[PHONE_NUMBER]"
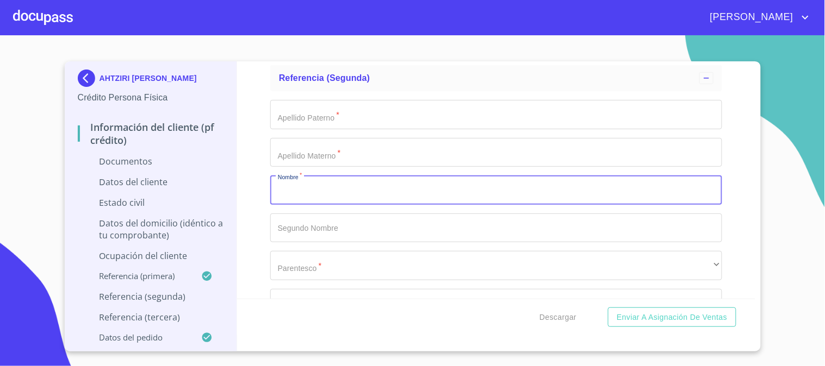
scroll to position [3443, 0]
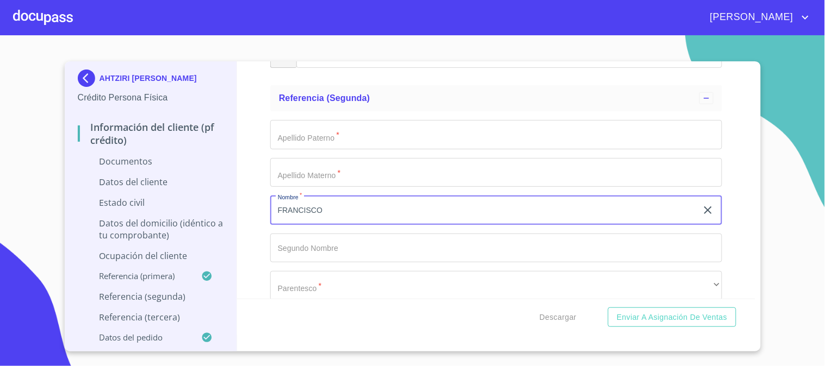
type input "FRANCISCO"
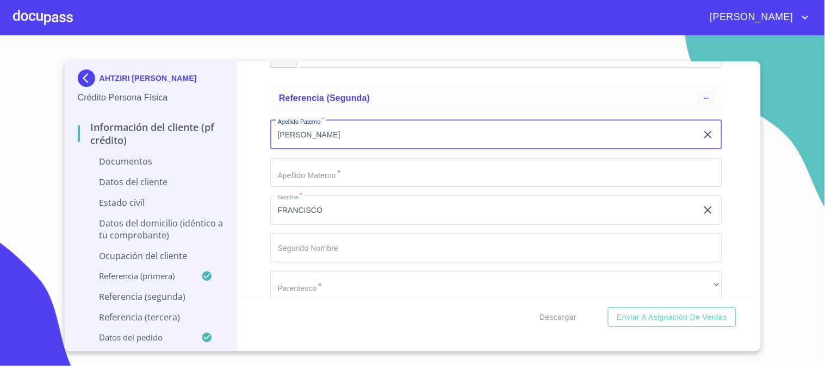
type input "[PERSON_NAME]"
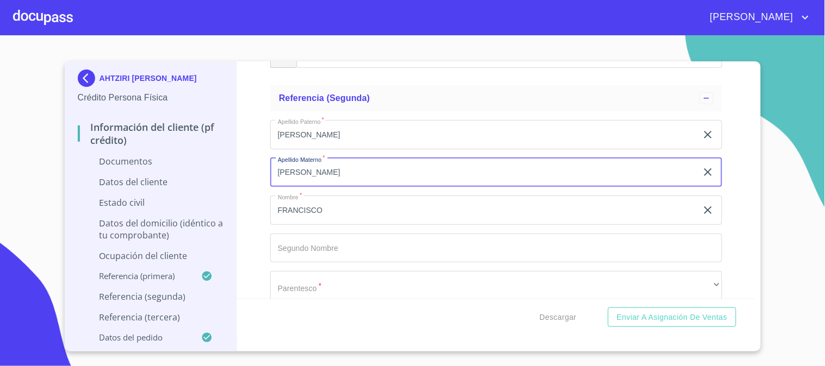
scroll to position [3564, 0]
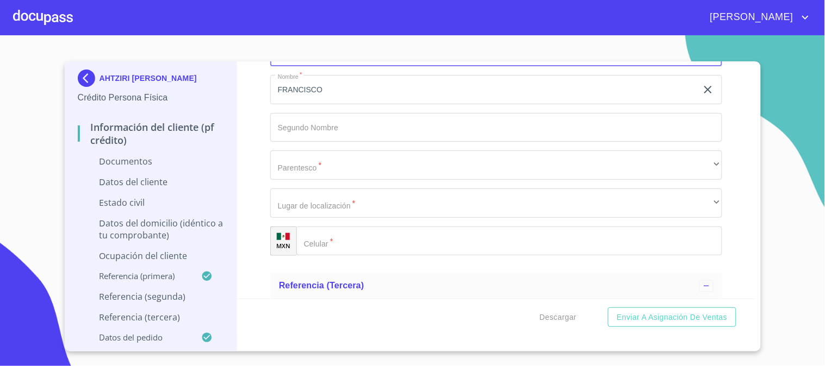
type input "[PERSON_NAME]"
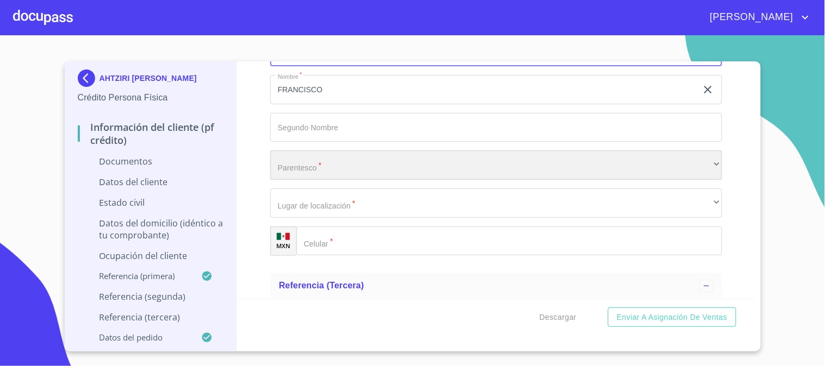
click at [368, 165] on div "​" at bounding box center [496, 165] width 452 height 29
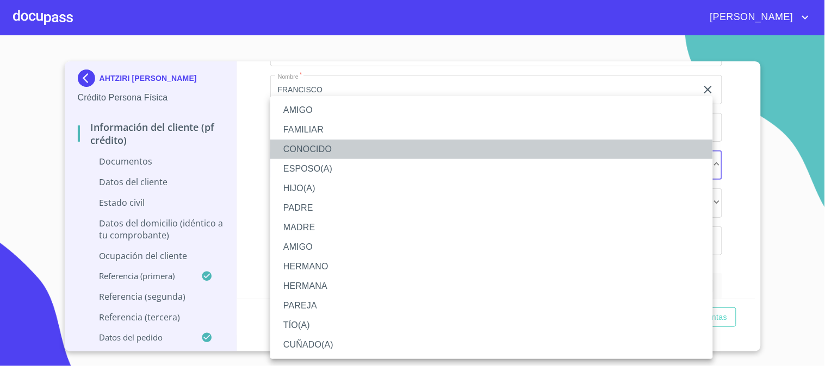
click at [345, 154] on li "CONOCIDO" at bounding box center [491, 150] width 443 height 20
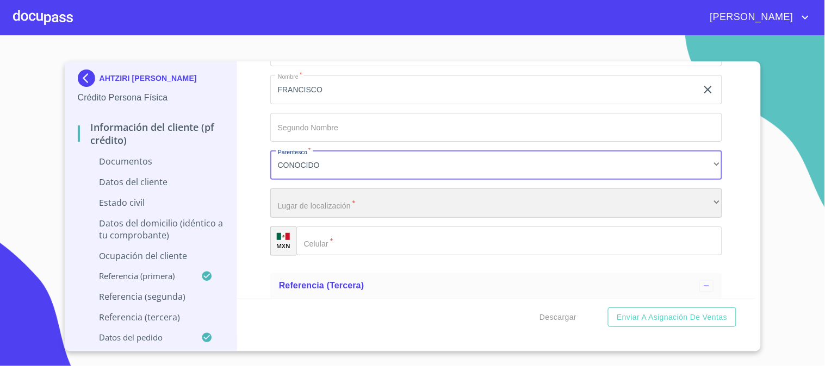
click at [361, 208] on div "​" at bounding box center [496, 203] width 452 height 29
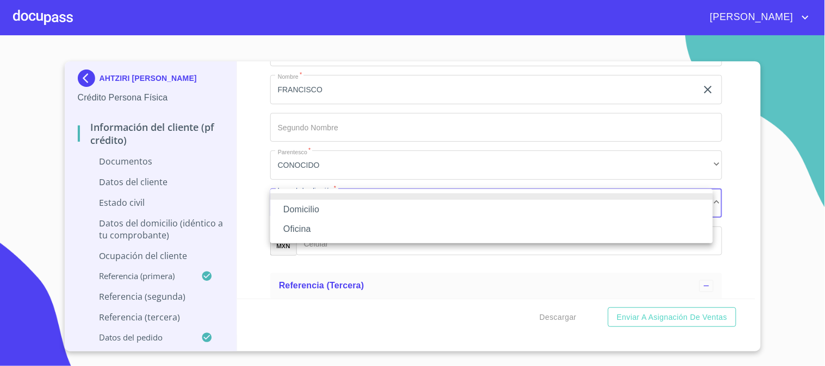
click at [364, 211] on li "Domicilio" at bounding box center [491, 210] width 443 height 20
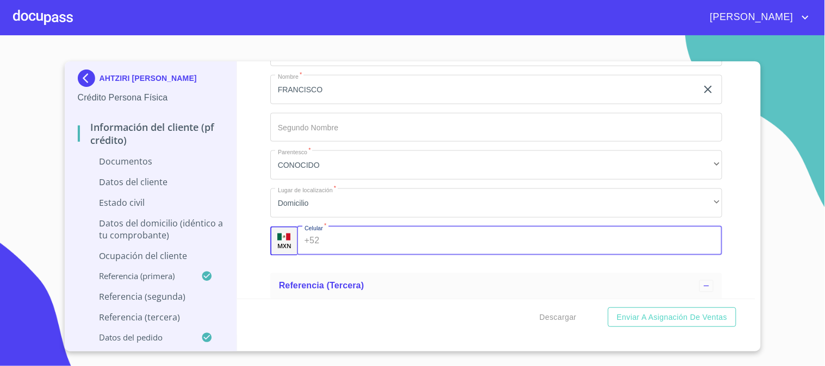
click at [384, 235] on input "Documento de identificación   *" at bounding box center [522, 241] width 398 height 29
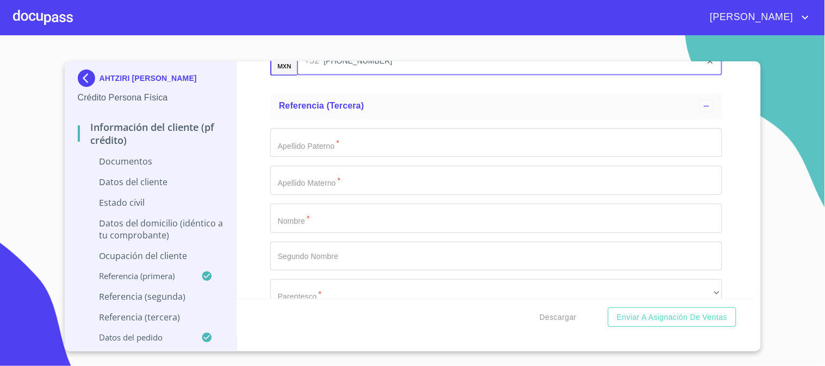
scroll to position [3745, 0]
type input "[PHONE_NUMBER]"
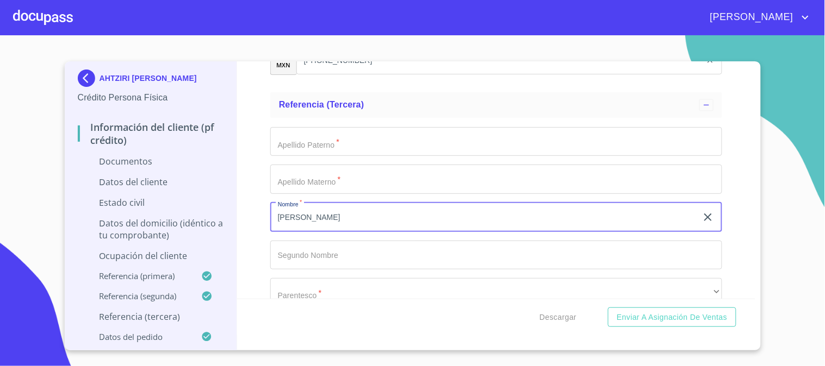
type input "[PERSON_NAME]"
click at [412, 145] on input "Documento de identificación   *" at bounding box center [496, 141] width 452 height 29
click at [353, 217] on input "[PERSON_NAME]" at bounding box center [483, 217] width 427 height 29
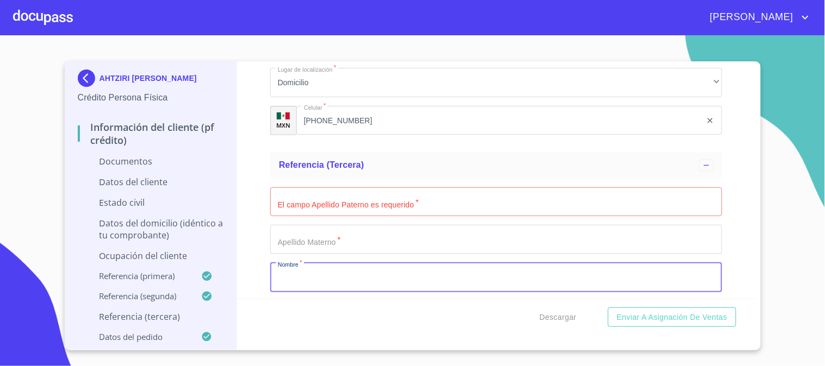
scroll to position [3806, 0]
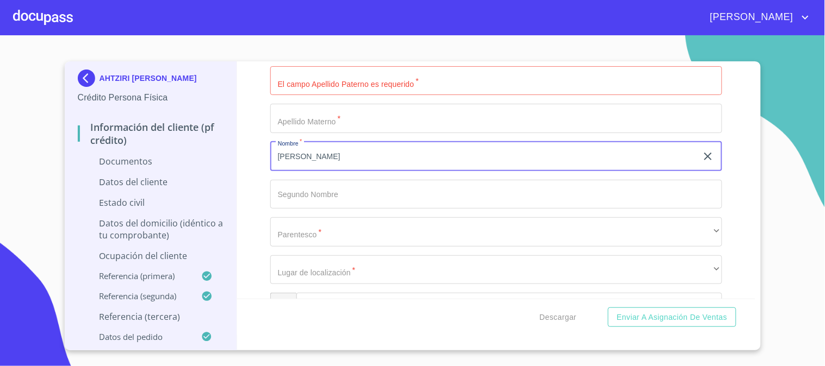
type input "[PERSON_NAME]"
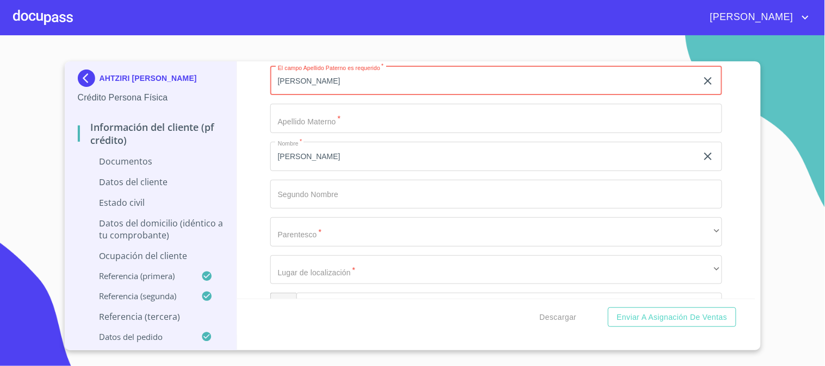
type input "[PERSON_NAME]"
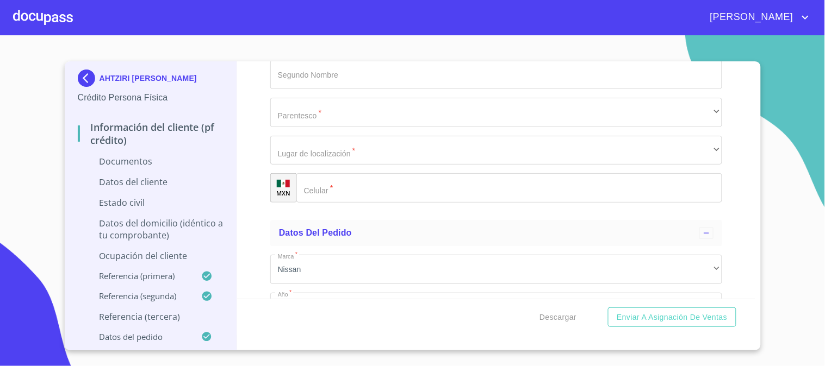
scroll to position [3926, 0]
type input "[PERSON_NAME]"
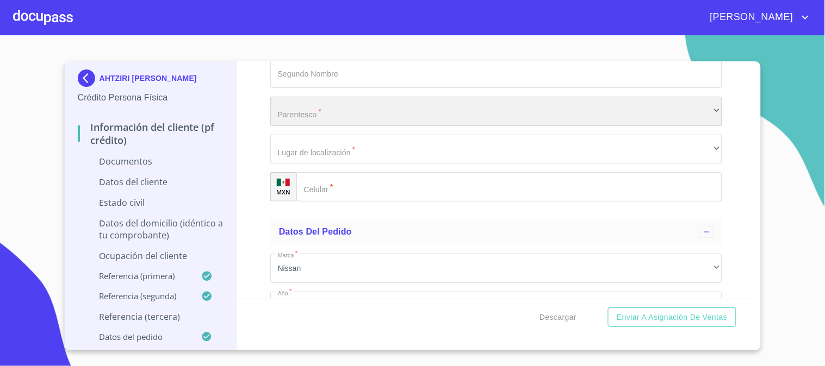
click at [398, 116] on div "​" at bounding box center [496, 111] width 452 height 29
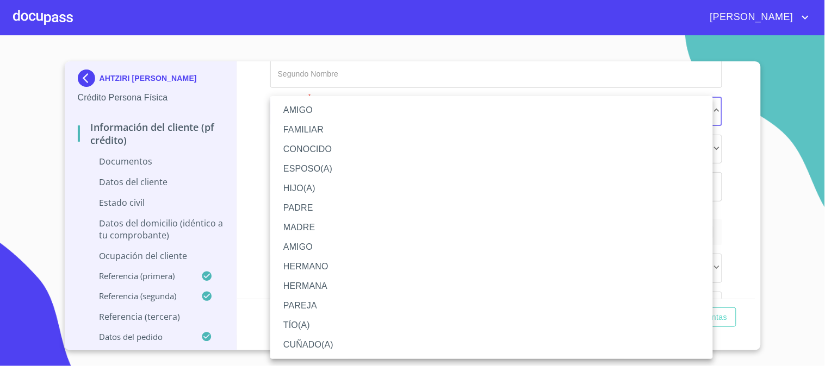
click at [303, 107] on li "AMIGO" at bounding box center [491, 111] width 443 height 20
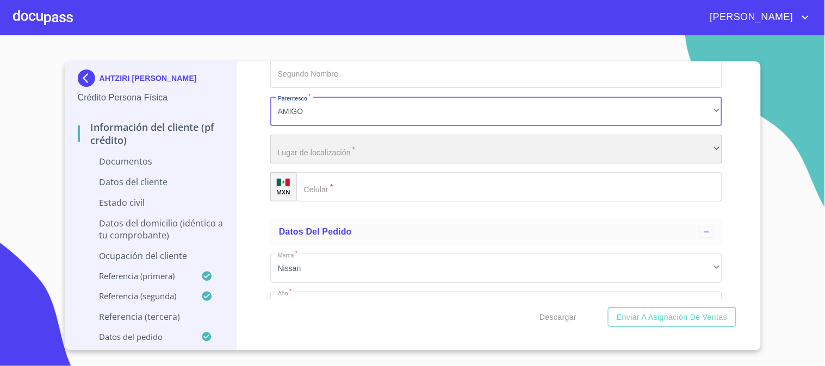
click at [341, 145] on div "​" at bounding box center [496, 149] width 452 height 29
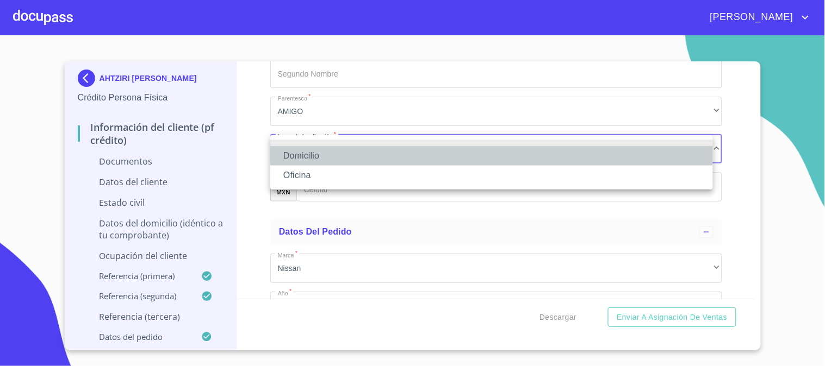
click at [345, 160] on li "Domicilio" at bounding box center [491, 156] width 443 height 20
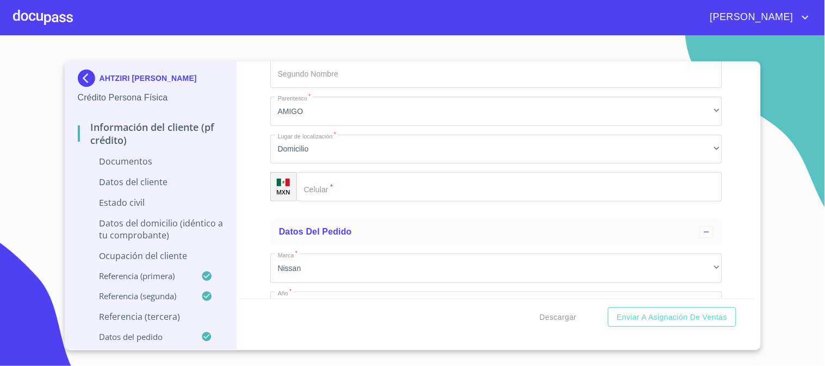
click at [354, 182] on input "Documento de identificación   *" at bounding box center [509, 186] width 426 height 29
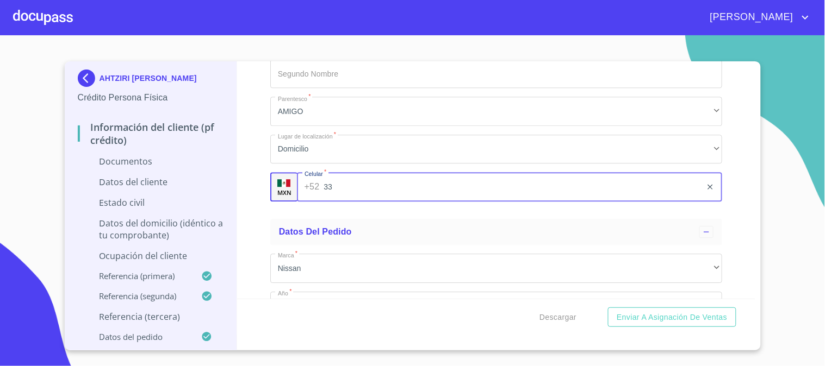
type input "3"
type input "[PHONE_NUMBER]"
click at [738, 185] on div "Información del cliente (PF crédito) Documentos Documento de identificación   *…" at bounding box center [496, 180] width 518 height 238
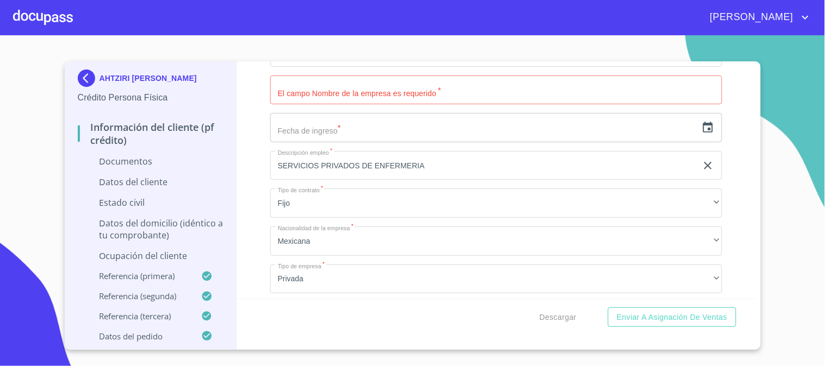
scroll to position [2295, 0]
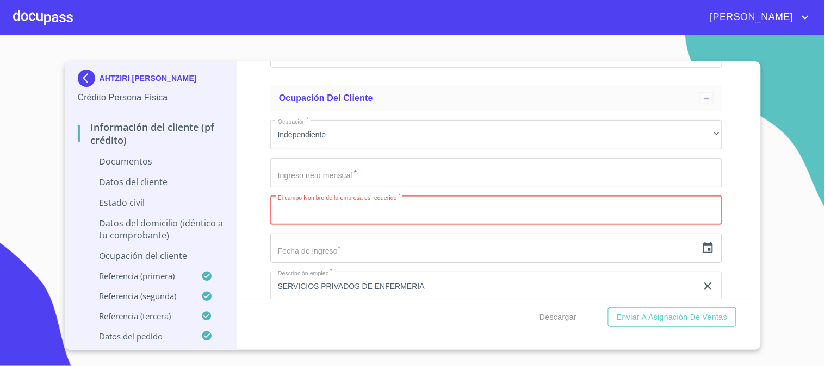
click at [362, 210] on input "Documento de identificación   *" at bounding box center [496, 210] width 452 height 29
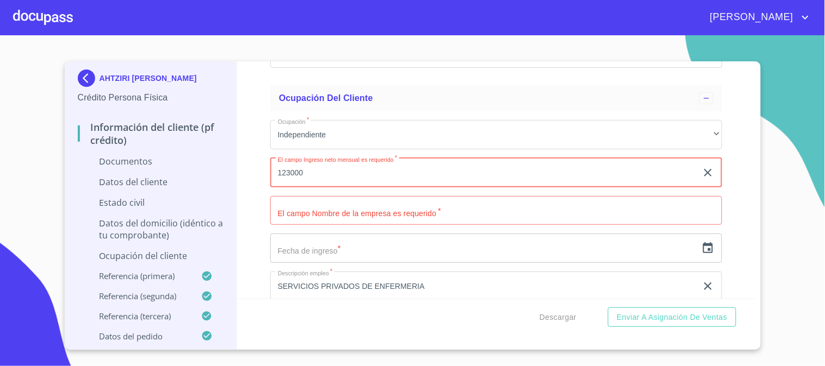
type input "123000"
click at [737, 116] on div "Información del cliente (PF crédito) Documentos Documento de identificación   *…" at bounding box center [496, 180] width 518 height 238
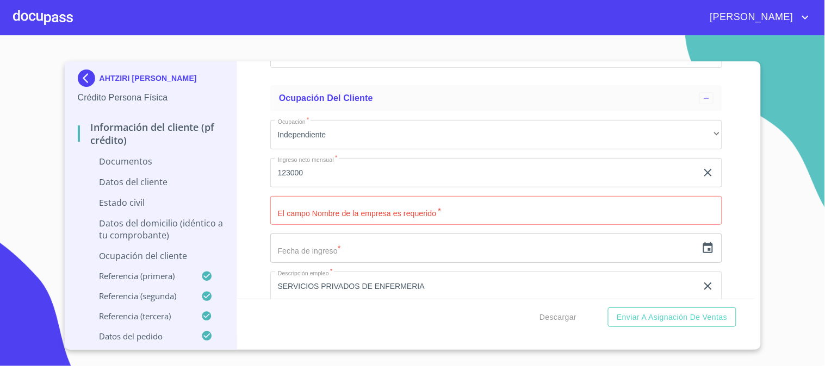
paste input "MEDICASA"
type input "MEDICASA"
click at [703, 247] on icon "button" at bounding box center [708, 247] width 10 height 11
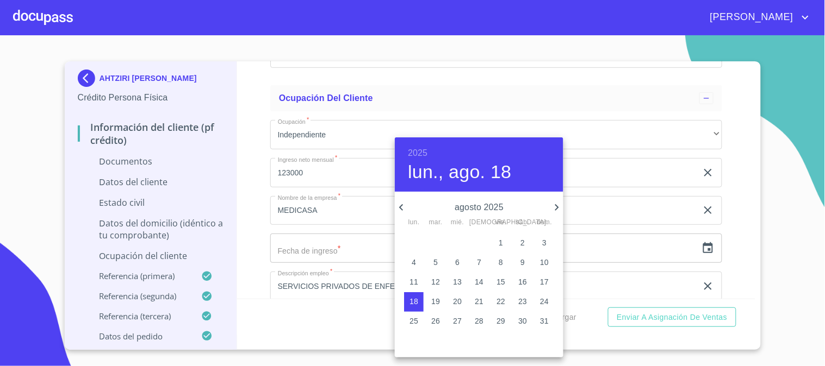
click at [414, 150] on h6 "2025" at bounding box center [418, 153] width 20 height 15
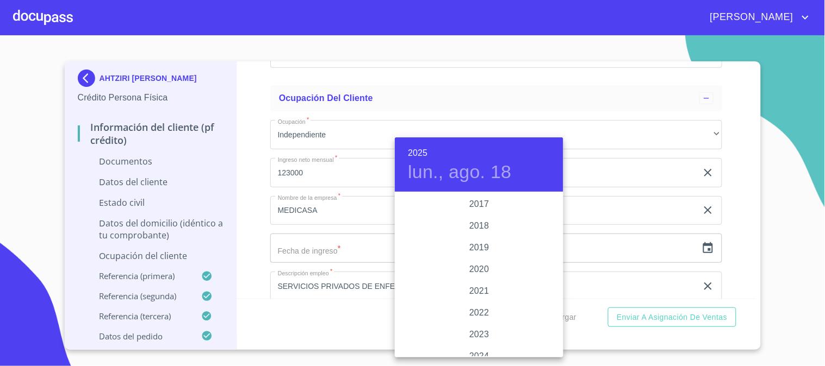
scroll to position [1988, 0]
click at [505, 264] on div "2019" at bounding box center [479, 261] width 169 height 22
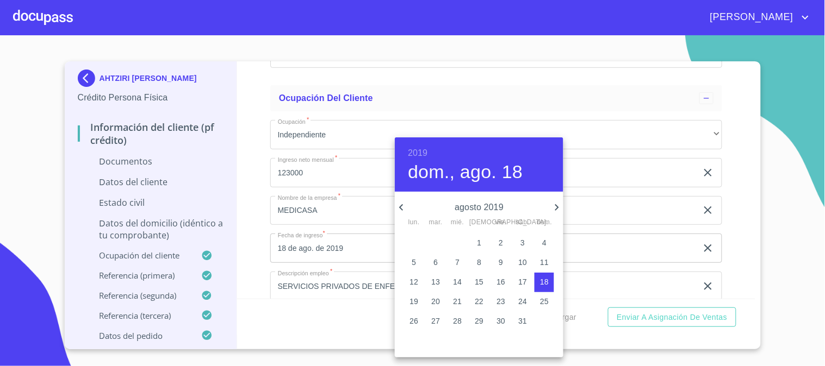
click at [477, 235] on button "1" at bounding box center [479, 244] width 20 height 20
type input "1 de ago. de 2019"
click at [739, 161] on div at bounding box center [412, 183] width 825 height 366
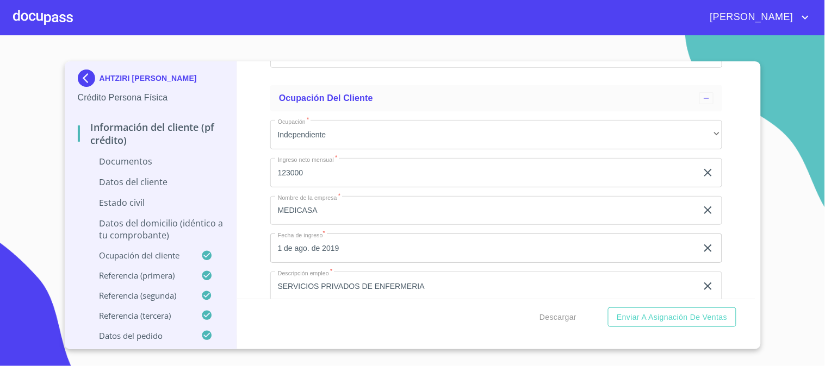
click at [189, 226] on p "Datos del domicilio (idéntico a tu comprobante)" at bounding box center [151, 229] width 146 height 24
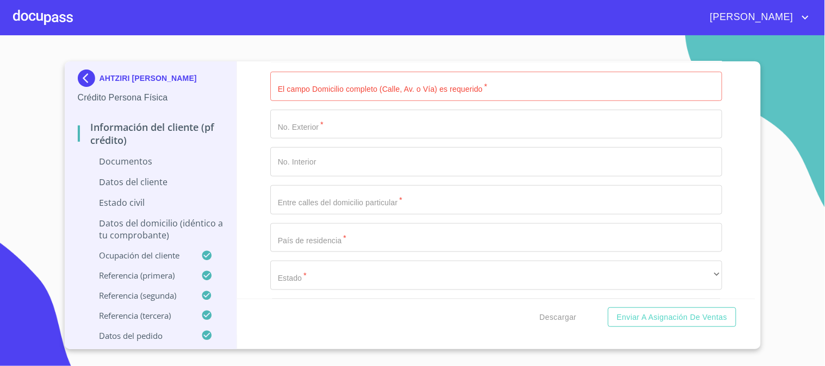
scroll to position [140, 0]
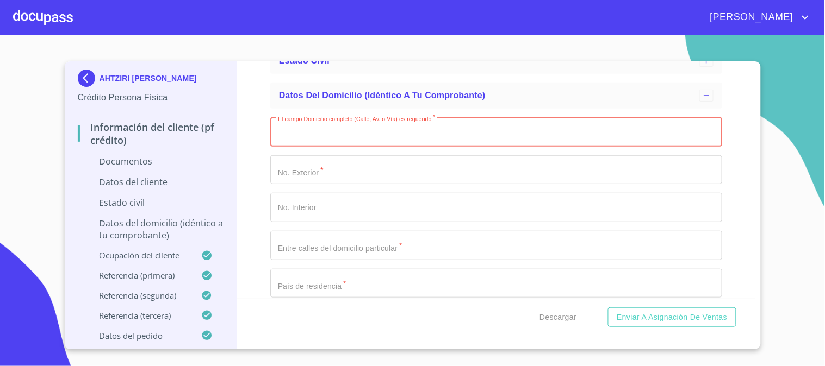
click at [404, 137] on input "El campo Domicilio completo (Calle, Av. o Vía) es requerido   *" at bounding box center [496, 131] width 452 height 29
type input "PASEO DE LOS BALCONES"
click at [400, 147] on input "El campo Domicilio completo (Calle, Av. o Vía) es requerido   *" at bounding box center [483, 131] width 427 height 29
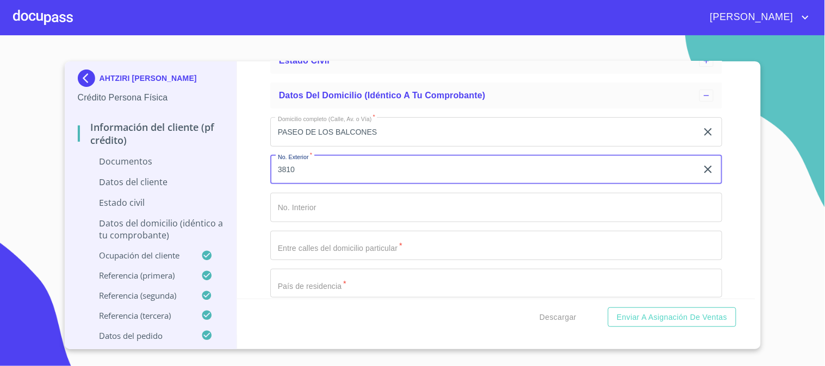
type input "3810"
click at [376, 147] on input "Domicilio completo (Calle, Av. o Vía)   *" at bounding box center [483, 131] width 427 height 29
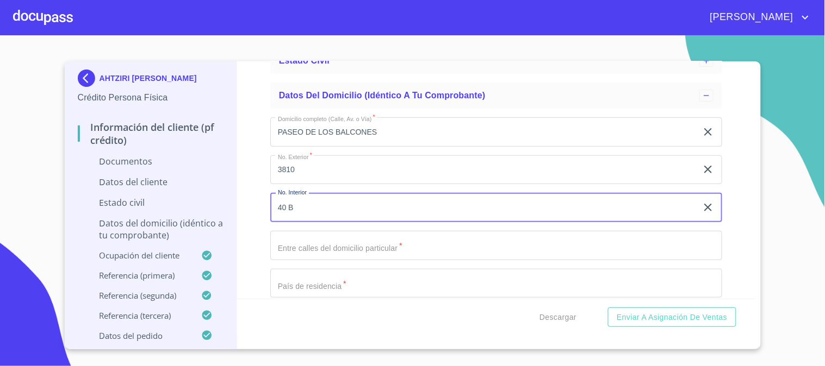
scroll to position [201, 0]
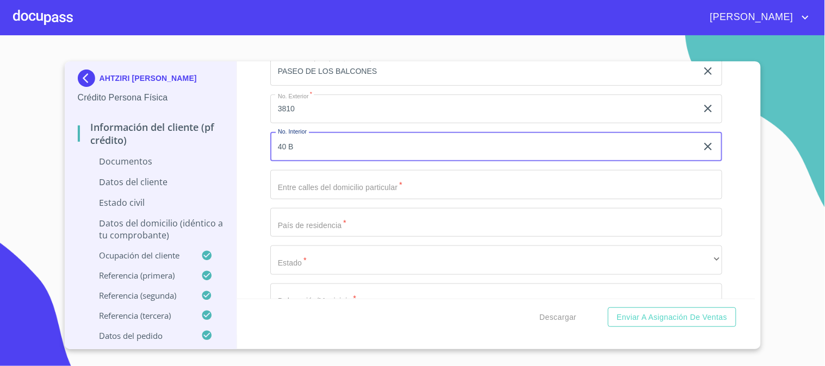
type input "40 B"
click at [378, 86] on input "Domicilio completo (Calle, Av. o Vía)   *" at bounding box center [483, 71] width 427 height 29
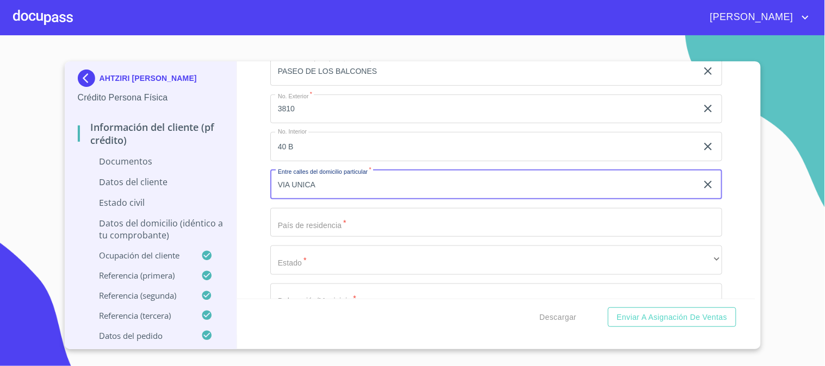
type input "VIA UNICA"
click at [378, 86] on input "Domicilio completo (Calle, Av. o Vía)   *" at bounding box center [483, 71] width 427 height 29
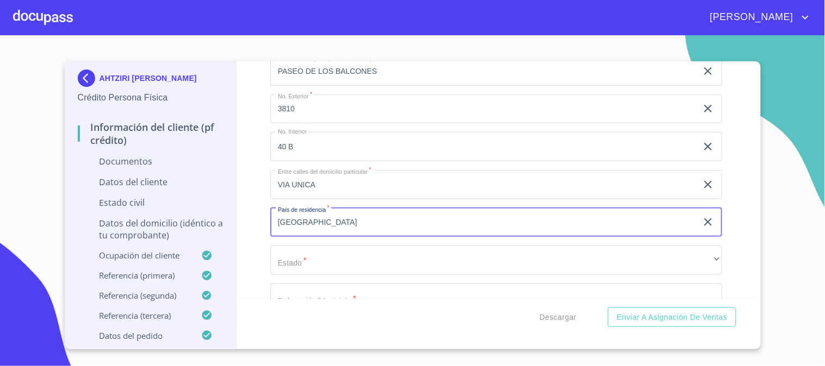
type input "[GEOGRAPHIC_DATA]"
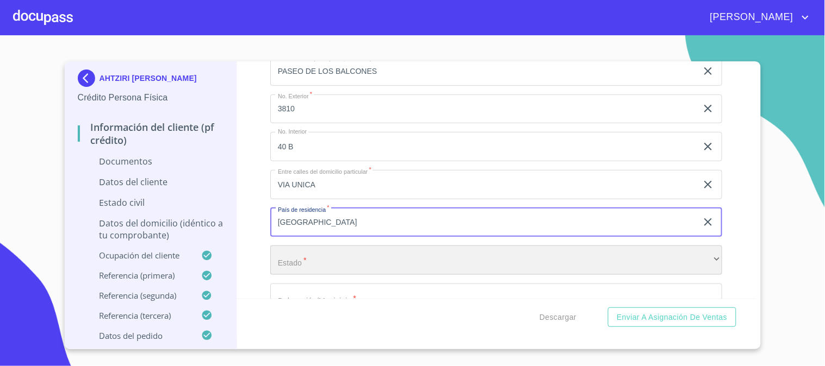
click at [298, 257] on div "​" at bounding box center [496, 260] width 452 height 29
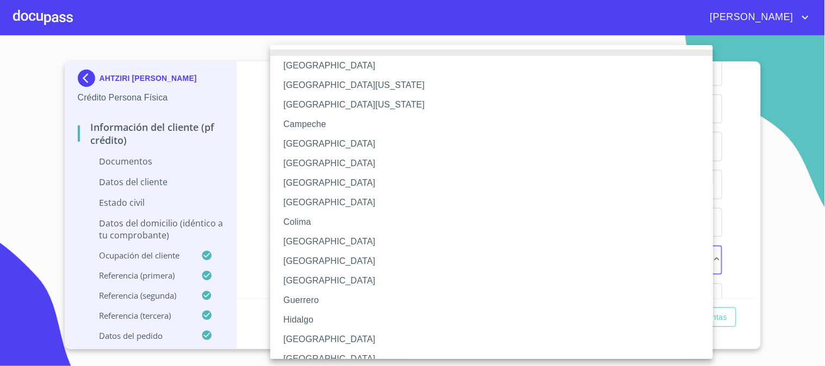
click at [317, 338] on li "[GEOGRAPHIC_DATA]" at bounding box center [496, 340] width 452 height 20
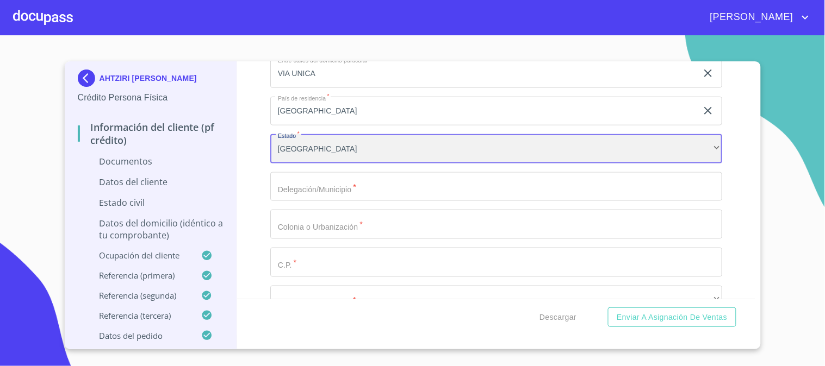
scroll to position [322, 0]
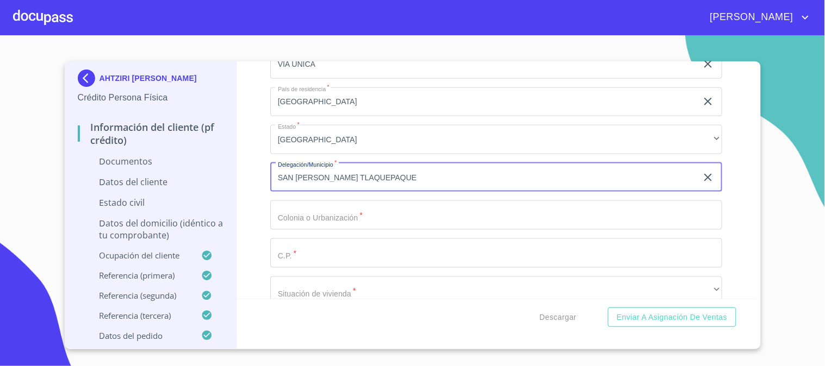
type input "SAN [PERSON_NAME] TLAQUEPAQUE"
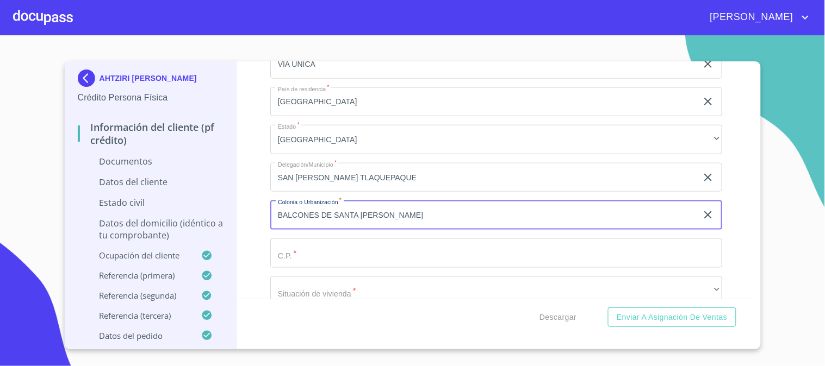
type input "BALCONES DE SANTA [PERSON_NAME]"
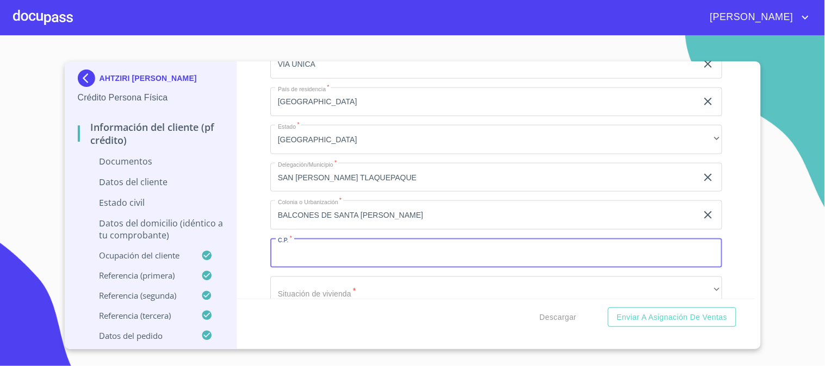
click at [378, 248] on input "Domicilio completo (Calle, Av. o Vía)   *" at bounding box center [496, 253] width 452 height 29
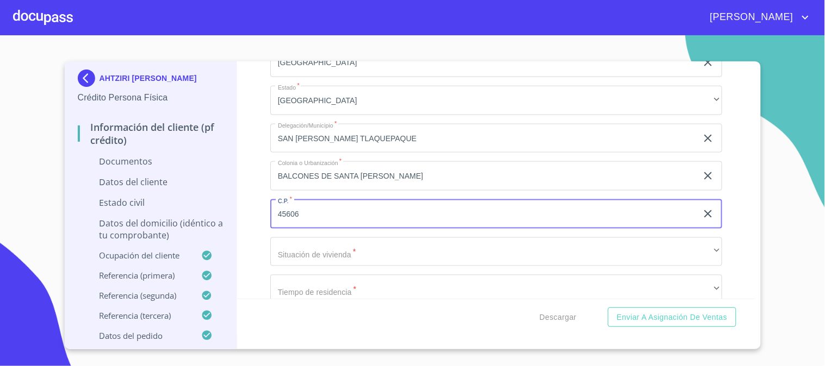
scroll to position [382, 0]
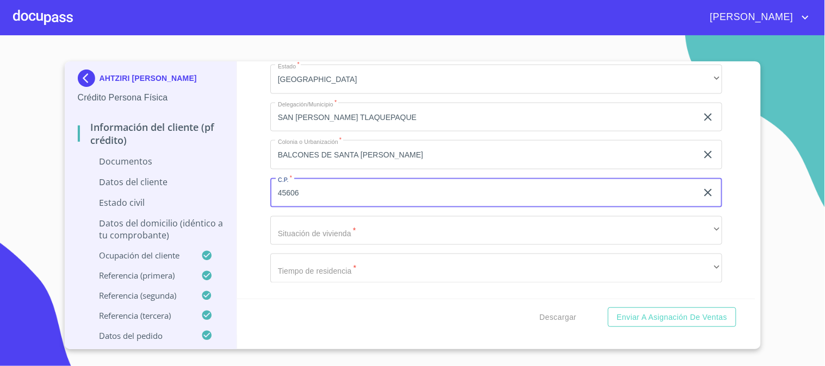
type input "45606"
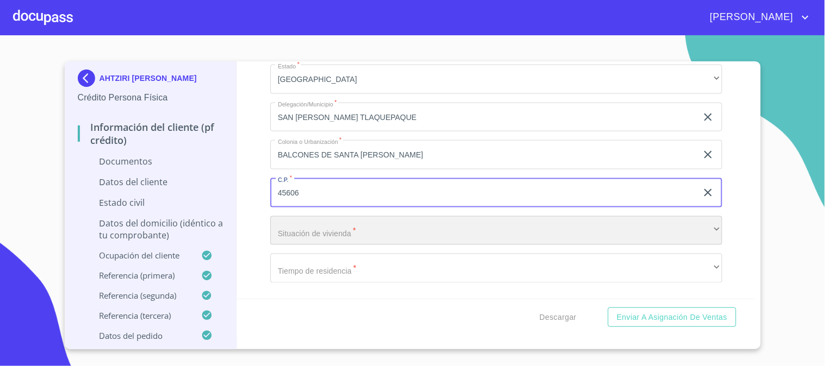
click at [372, 227] on div "​" at bounding box center [496, 230] width 452 height 29
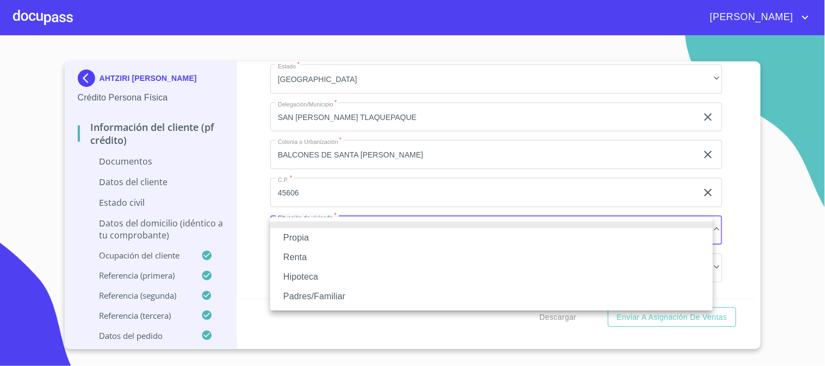
click at [371, 234] on li "Propia" at bounding box center [491, 238] width 443 height 20
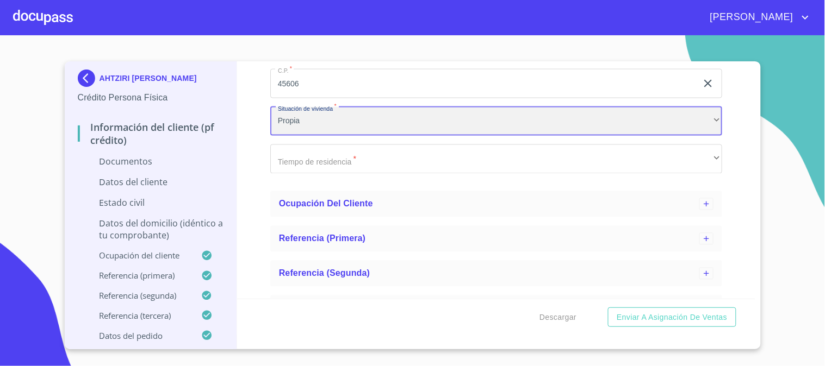
scroll to position [503, 0]
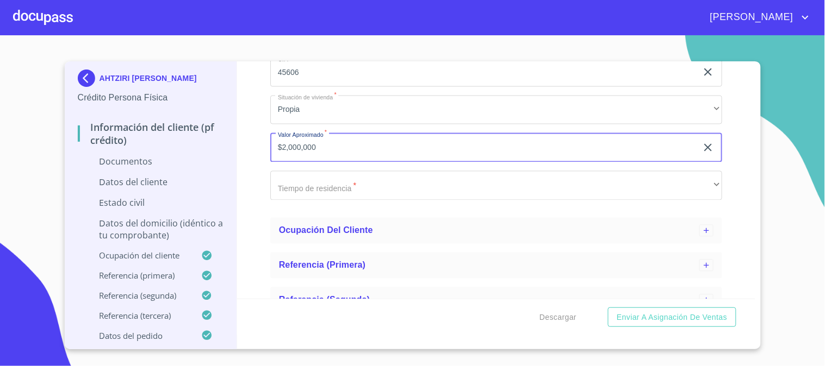
type input "$2,000,000"
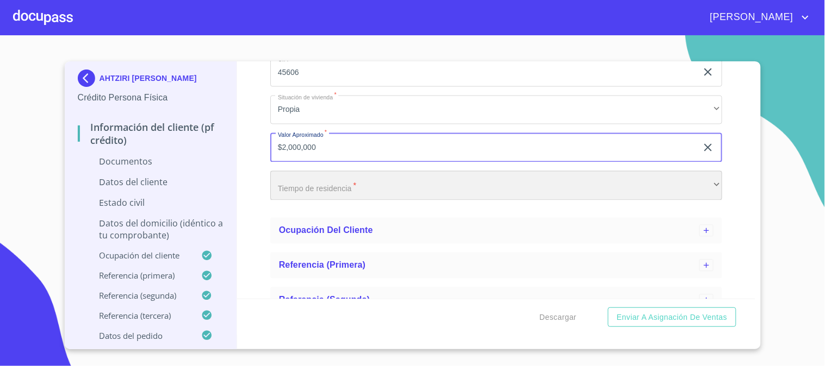
click at [377, 177] on div "​" at bounding box center [496, 185] width 452 height 29
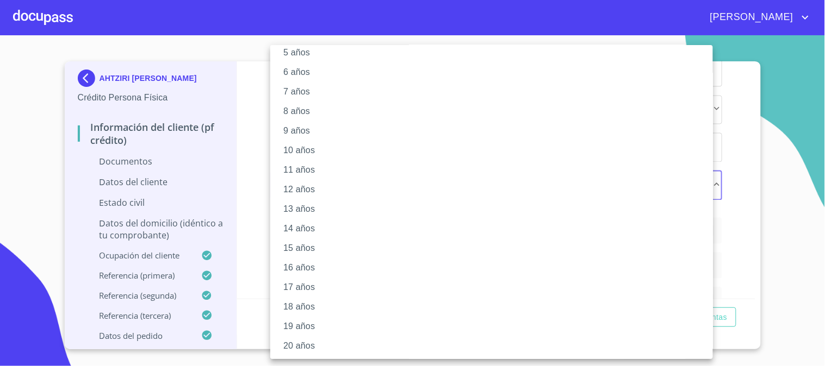
click at [344, 343] on li "20 años" at bounding box center [496, 347] width 452 height 20
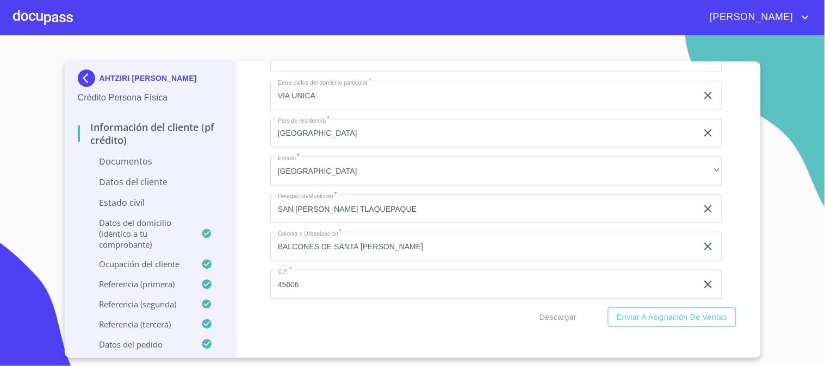
scroll to position [409, 0]
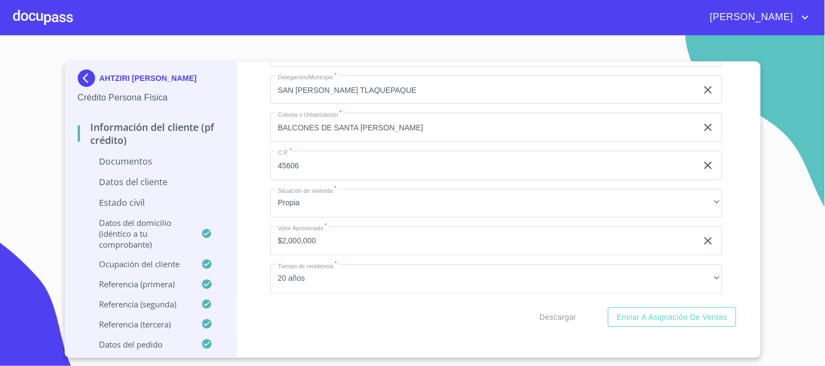
click at [259, 227] on div "Información del cliente (PF crédito) Documentos Datos del cliente Estado Civil …" at bounding box center [496, 180] width 518 height 238
click at [264, 224] on div "Información del cliente (PF crédito) Documentos Datos del cliente Estado Civil …" at bounding box center [496, 180] width 518 height 238
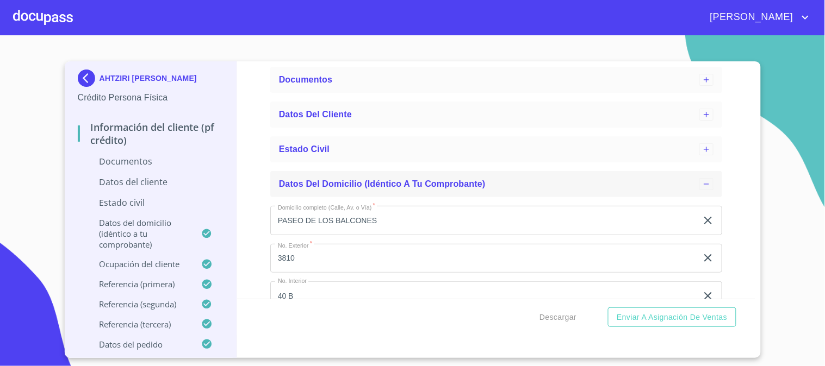
scroll to position [47, 0]
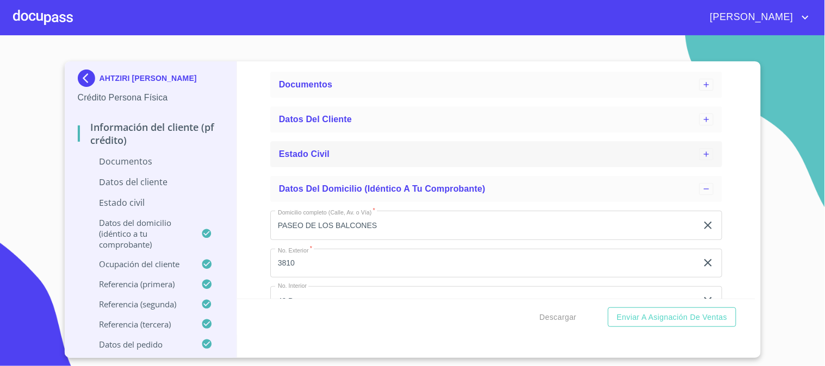
click at [288, 155] on span "Estado Civil" at bounding box center [304, 154] width 51 height 9
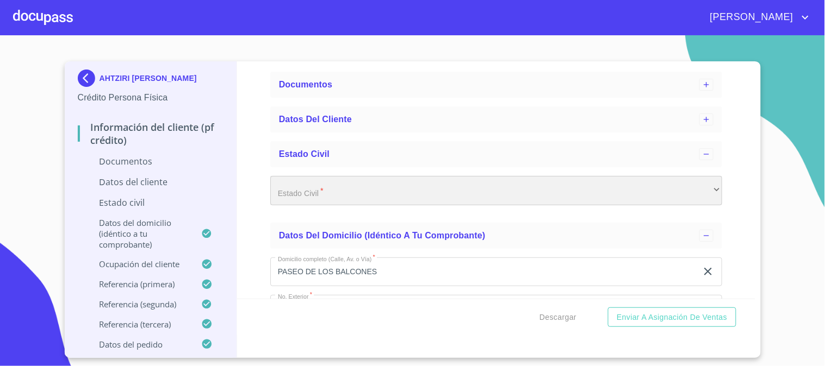
click at [331, 191] on div "​" at bounding box center [496, 190] width 452 height 29
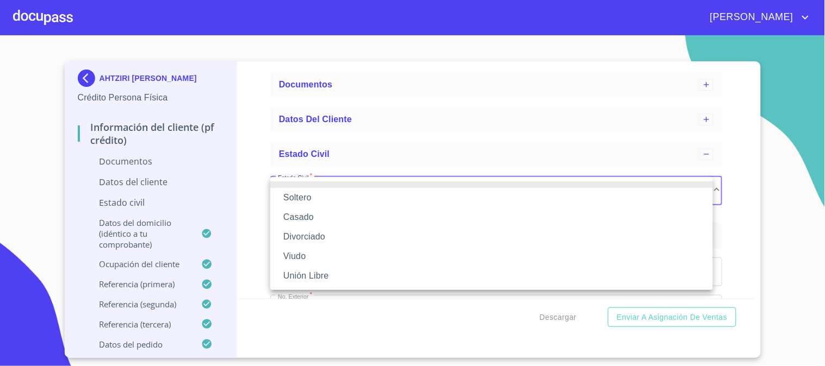
click at [332, 203] on li "Soltero" at bounding box center [491, 198] width 443 height 20
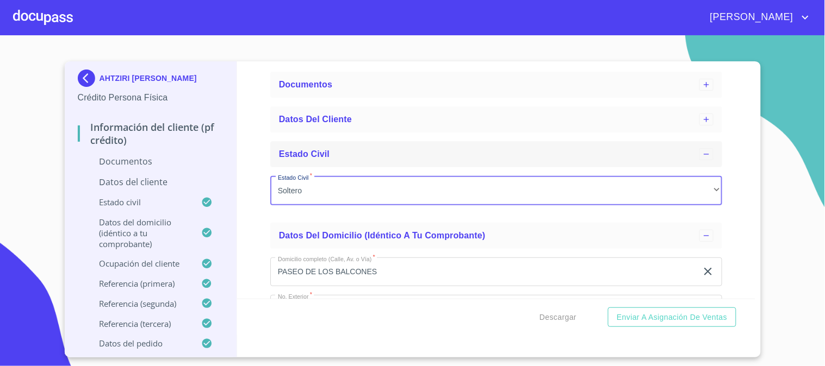
click at [332, 155] on div "Estado Civil" at bounding box center [489, 154] width 420 height 13
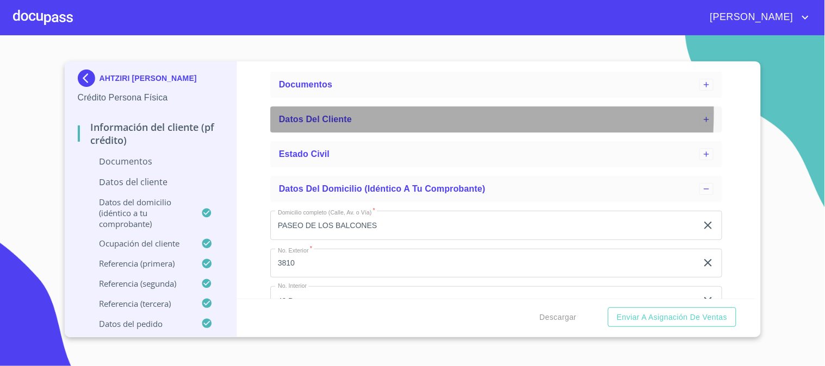
click at [335, 113] on div "Datos del cliente" at bounding box center [489, 119] width 420 height 13
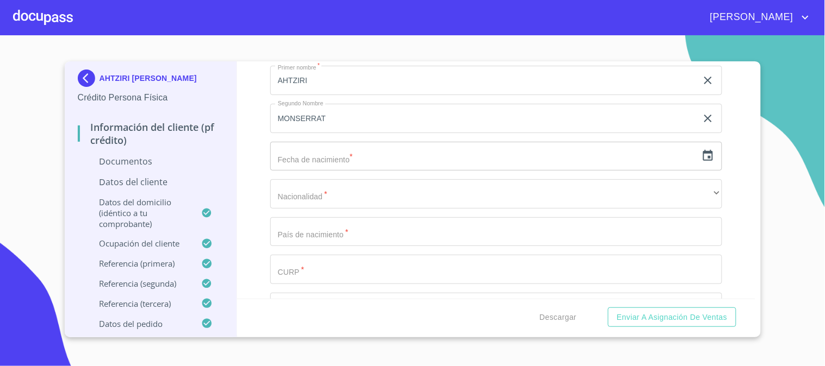
scroll to position [228, 0]
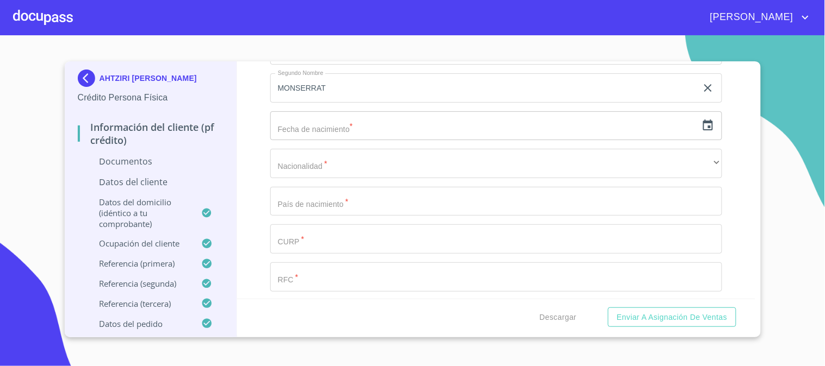
click at [702, 126] on icon "button" at bounding box center [707, 125] width 13 height 13
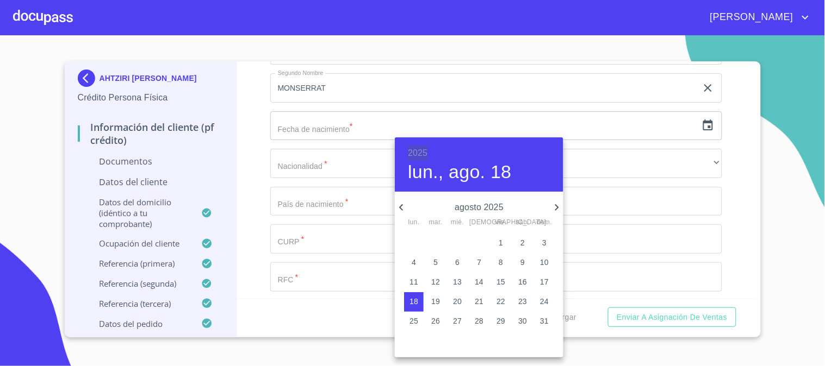
click at [412, 150] on h6 "2025" at bounding box center [418, 153] width 20 height 15
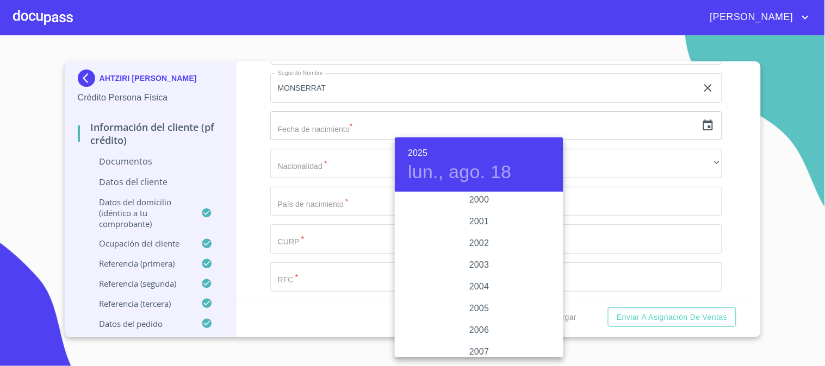
scroll to position [1566, 0]
click at [492, 223] on div "1998" at bounding box center [479, 226] width 169 height 22
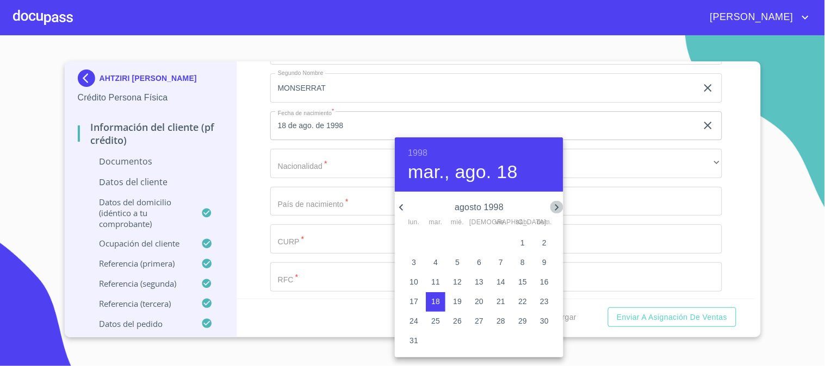
click at [555, 209] on icon "button" at bounding box center [556, 207] width 13 height 13
click at [556, 208] on icon "button" at bounding box center [556, 207] width 13 height 13
click at [407, 209] on icon "button" at bounding box center [401, 207] width 13 height 13
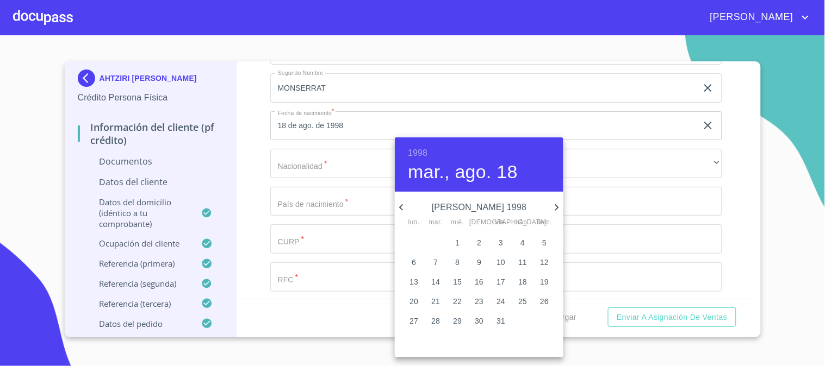
click at [454, 261] on span "8" at bounding box center [457, 262] width 20 height 11
type input "8 de [DATE]. de 1998"
click at [284, 163] on div at bounding box center [412, 183] width 825 height 366
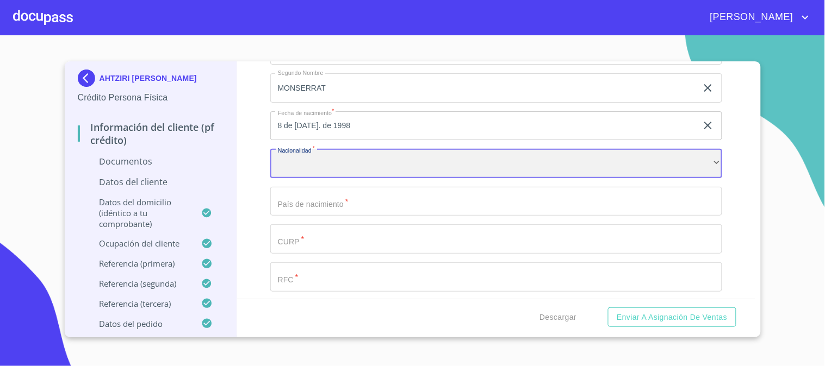
click at [314, 166] on div "​" at bounding box center [496, 163] width 452 height 29
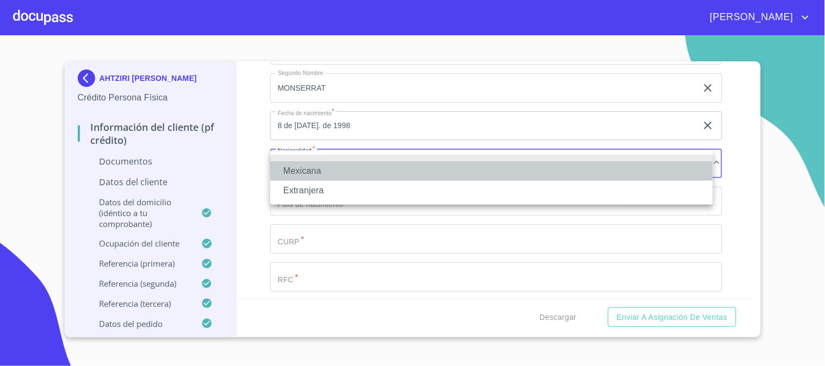
click at [322, 170] on li "Mexicana" at bounding box center [491, 171] width 443 height 20
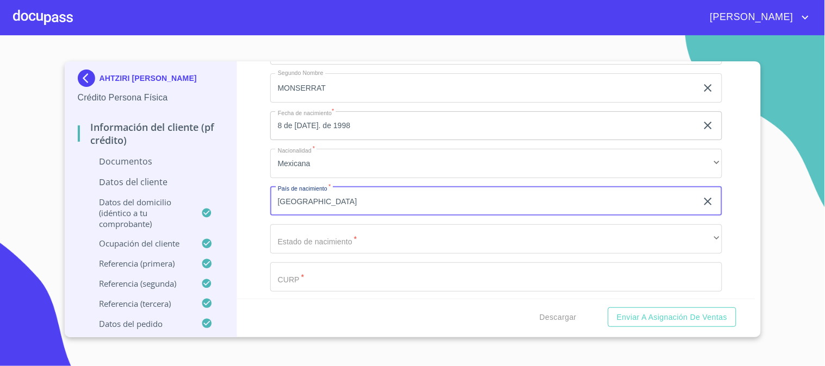
type input "[GEOGRAPHIC_DATA]"
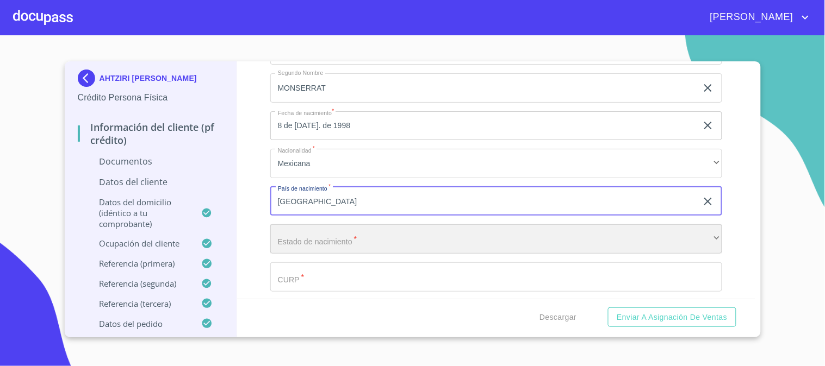
click at [284, 243] on div "​" at bounding box center [496, 239] width 452 height 29
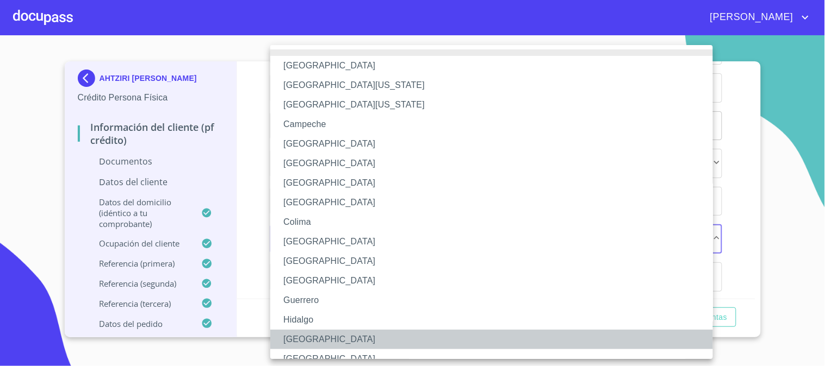
click at [327, 340] on li "[GEOGRAPHIC_DATA]" at bounding box center [496, 340] width 452 height 20
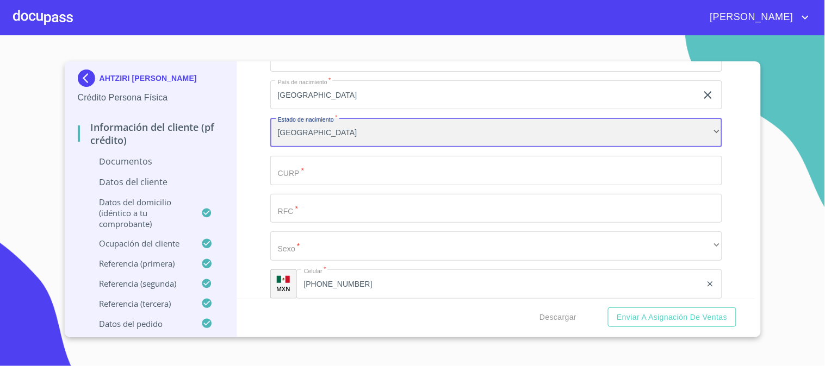
scroll to position [349, 0]
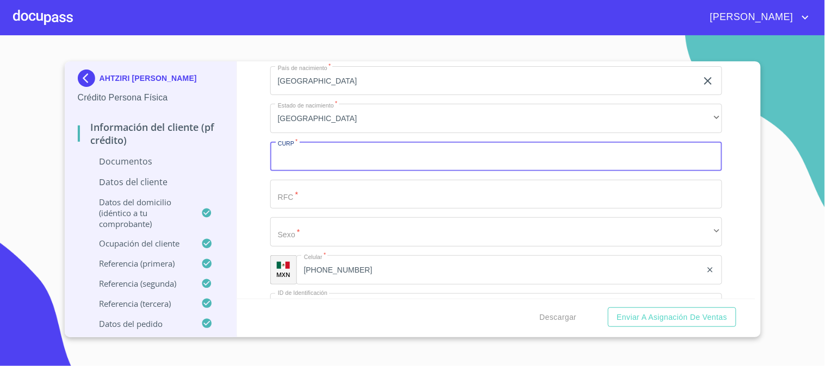
click at [336, 157] on input "Apellido Paterno   *" at bounding box center [496, 156] width 452 height 29
paste input "MABA980708MJCRRH05"
type input "MABA980708MJCRRH05"
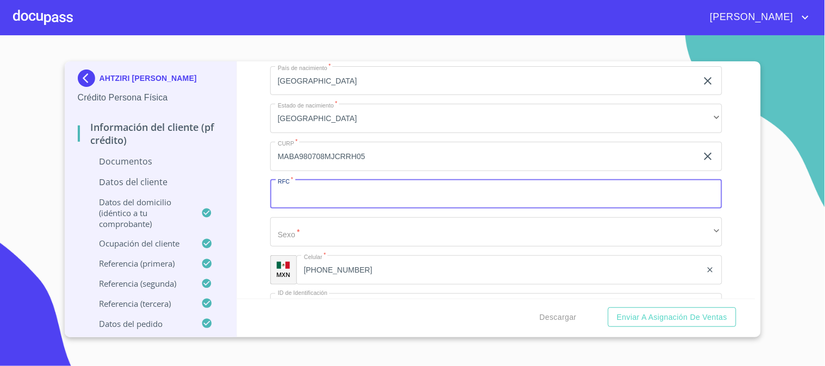
paste input "MABA980708MJCRRH05"
drag, startPoint x: 371, startPoint y: 189, endPoint x: 325, endPoint y: 192, distance: 46.9
click at [325, 192] on input "MABA980708MJCRRH05" at bounding box center [483, 194] width 427 height 29
click at [395, 198] on input "MABA980708" at bounding box center [483, 194] width 427 height 29
paste input "435"
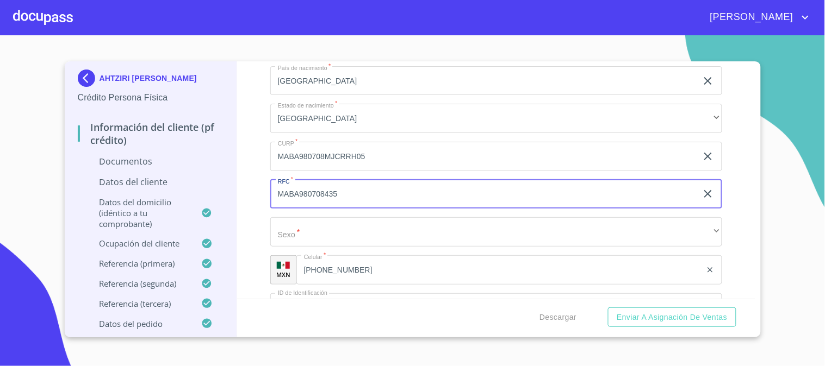
type input "MABA980708435"
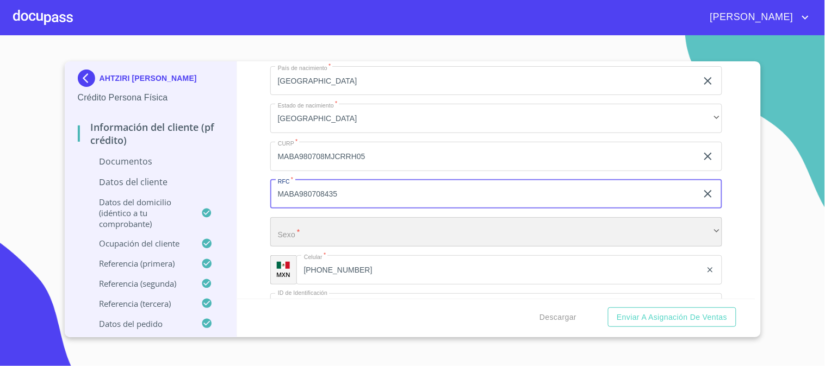
click at [392, 229] on div "​" at bounding box center [496, 231] width 452 height 29
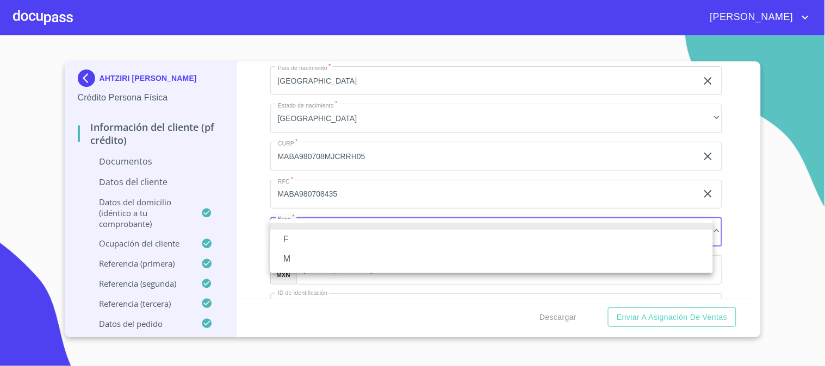
click at [359, 259] on li "M" at bounding box center [491, 260] width 443 height 20
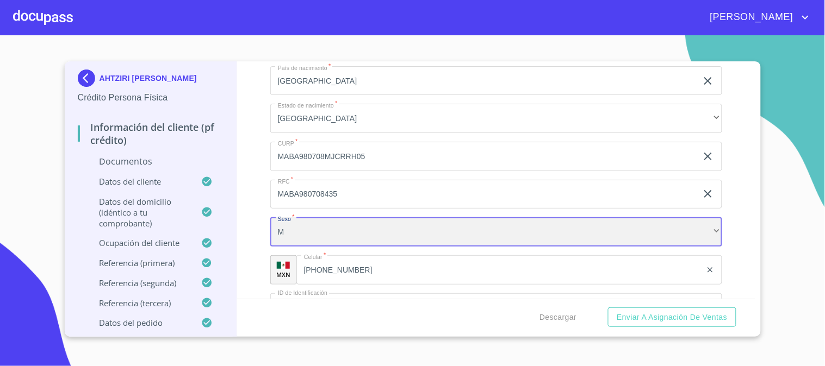
click at [352, 230] on div "M" at bounding box center [496, 231] width 452 height 29
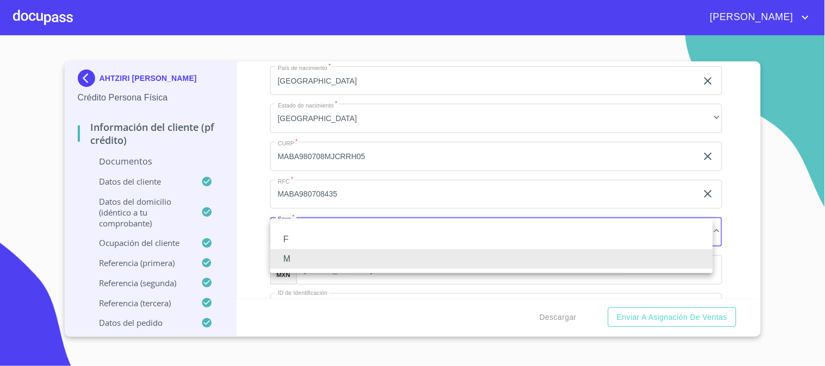
click at [348, 241] on li "F" at bounding box center [491, 240] width 443 height 20
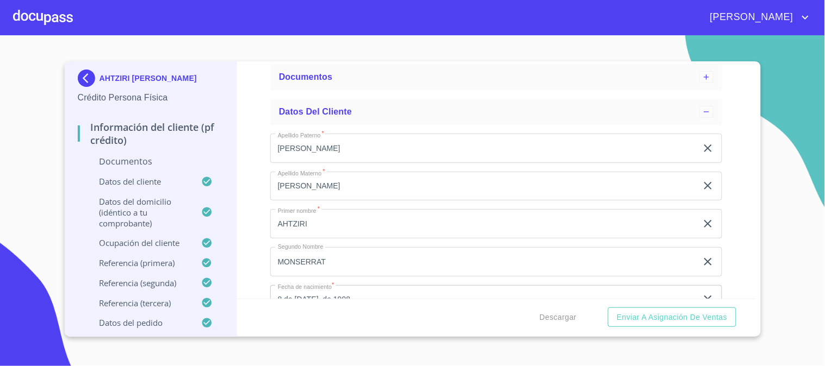
scroll to position [47, 0]
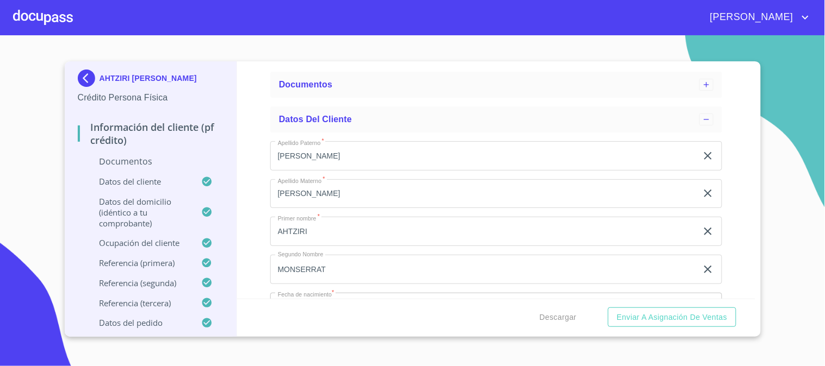
click at [132, 154] on div "Información del cliente (PF crédito)" at bounding box center [151, 138] width 146 height 35
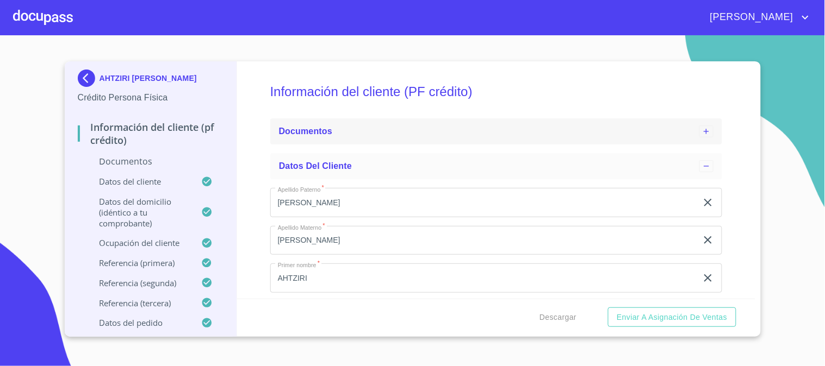
click at [341, 138] on div "Documentos" at bounding box center [496, 132] width 452 height 26
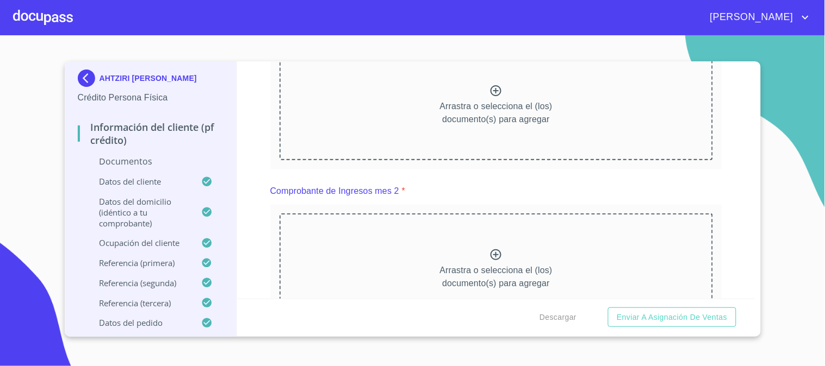
scroll to position [422, 0]
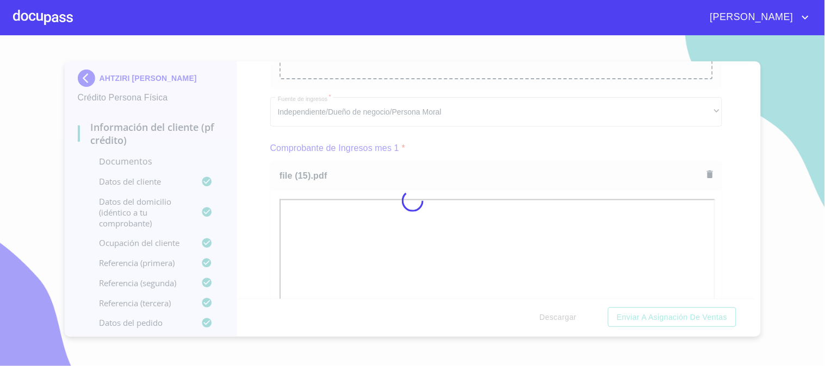
click at [258, 237] on div at bounding box center [412, 200] width 825 height 331
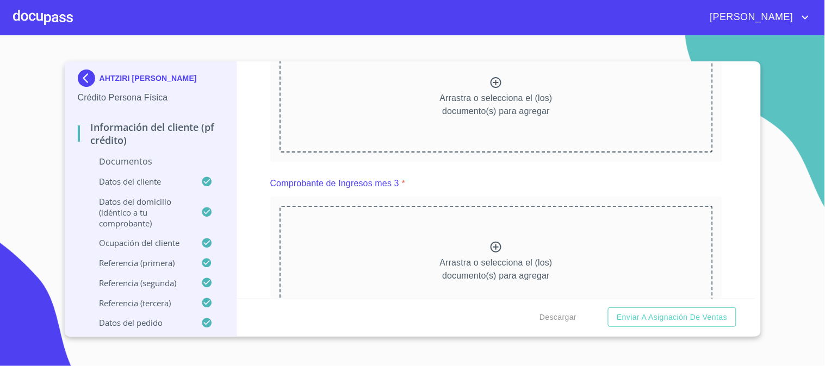
scroll to position [966, 0]
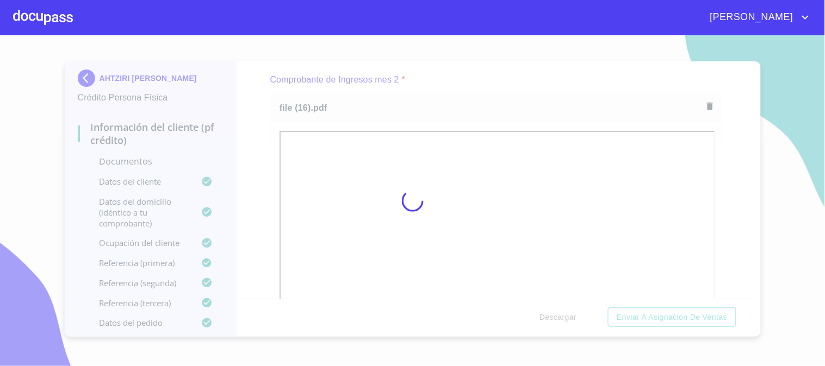
click at [269, 183] on div at bounding box center [412, 200] width 825 height 331
click at [755, 292] on div at bounding box center [412, 200] width 825 height 331
click at [754, 292] on div at bounding box center [412, 200] width 825 height 331
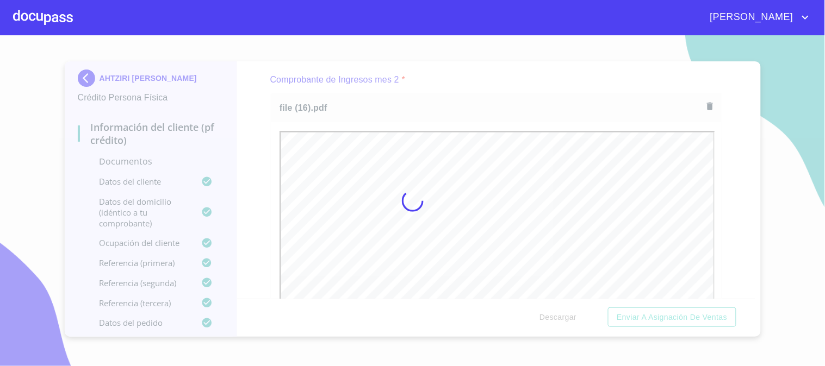
click at [754, 292] on div at bounding box center [412, 200] width 825 height 331
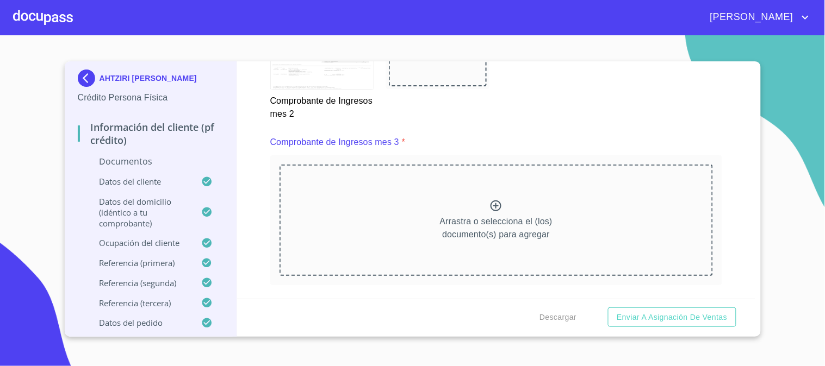
scroll to position [1402, 0]
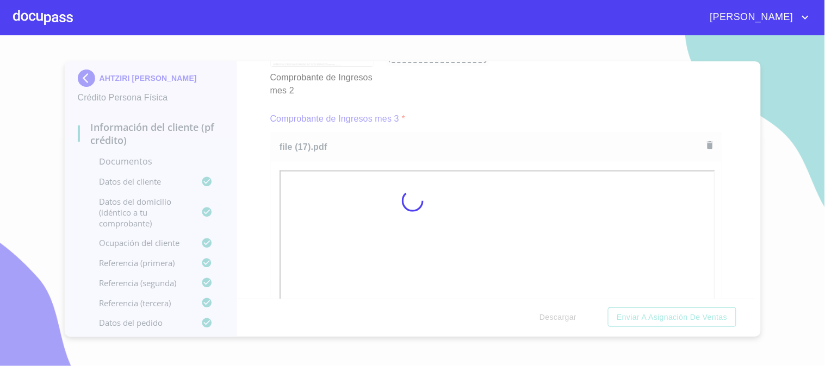
drag, startPoint x: 259, startPoint y: 209, endPoint x: 824, endPoint y: 286, distance: 570.1
click at [259, 209] on div at bounding box center [412, 200] width 825 height 331
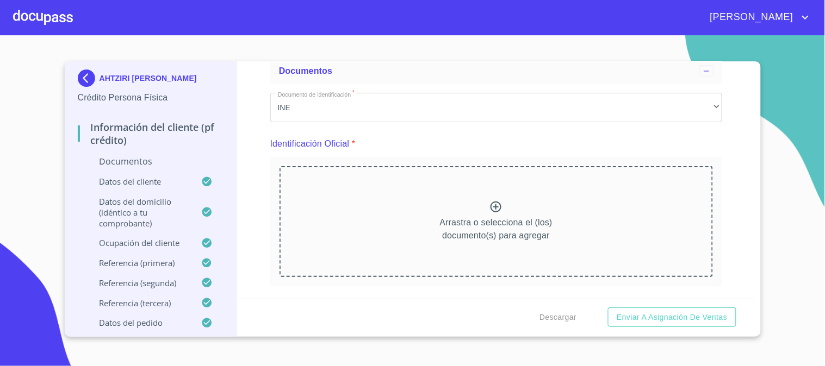
scroll to position [59, 0]
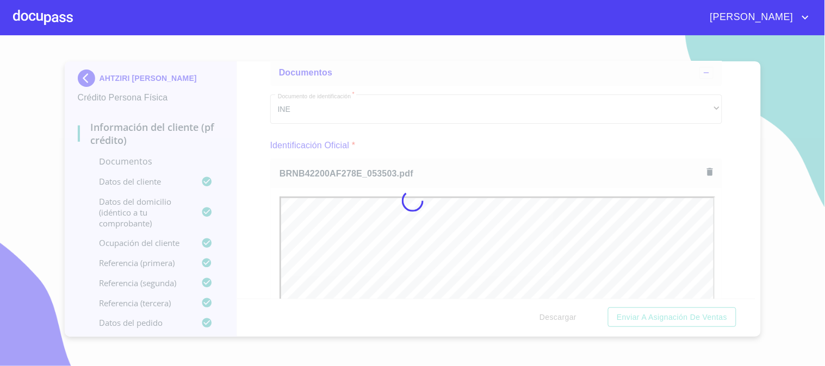
click at [251, 189] on div at bounding box center [412, 200] width 825 height 331
click at [751, 291] on div at bounding box center [412, 200] width 825 height 331
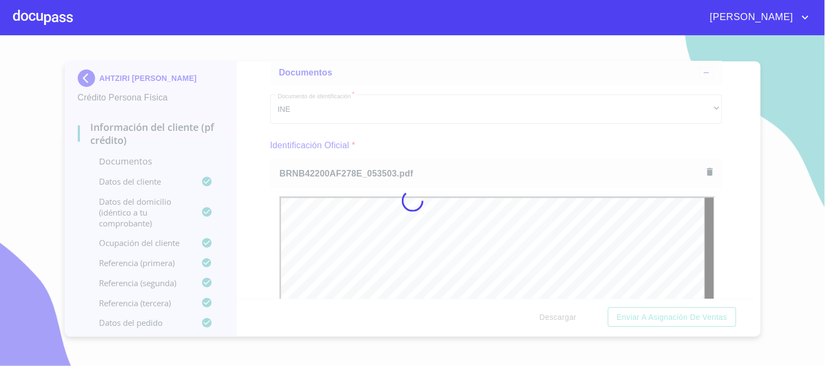
click at [749, 291] on div at bounding box center [412, 200] width 825 height 331
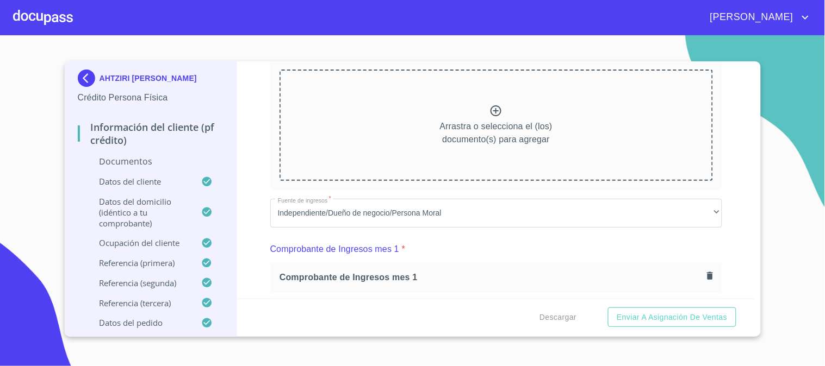
scroll to position [601, 0]
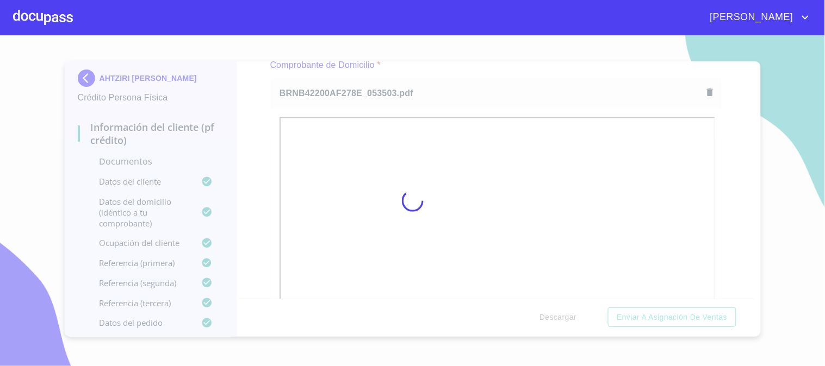
drag, startPoint x: 242, startPoint y: 239, endPoint x: 248, endPoint y: 238, distance: 6.6
click at [242, 239] on div at bounding box center [412, 200] width 825 height 331
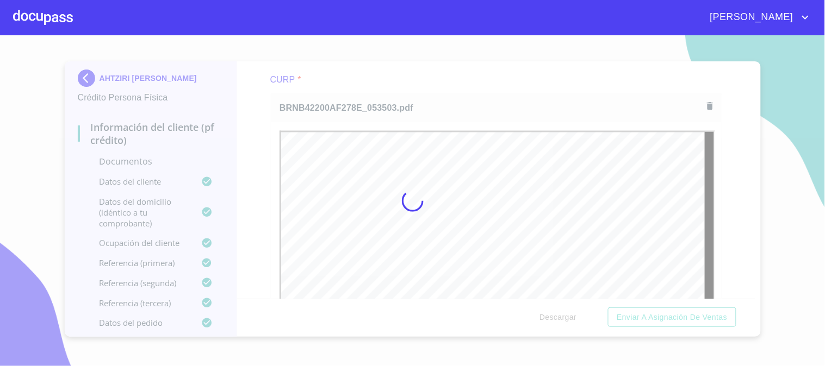
scroll to position [0, 0]
click at [240, 172] on div at bounding box center [412, 200] width 825 height 331
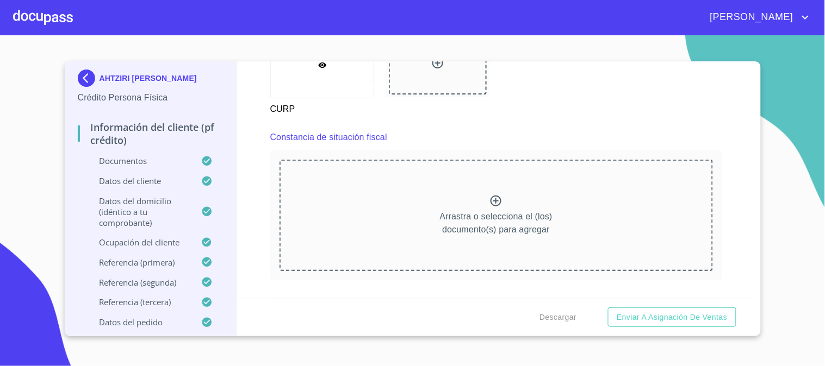
scroll to position [2944, 0]
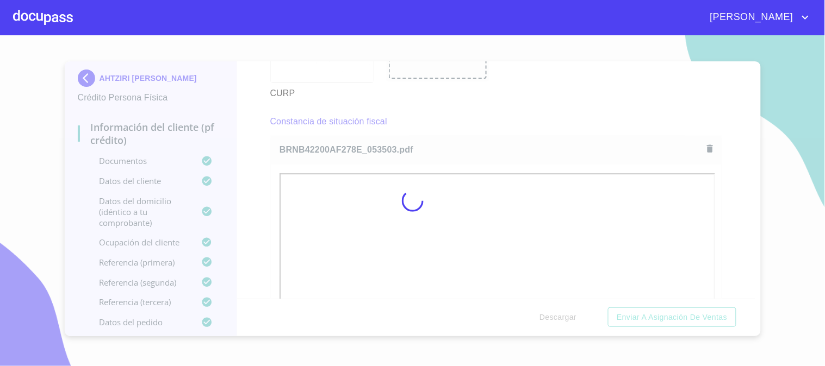
click at [269, 181] on div at bounding box center [412, 200] width 825 height 331
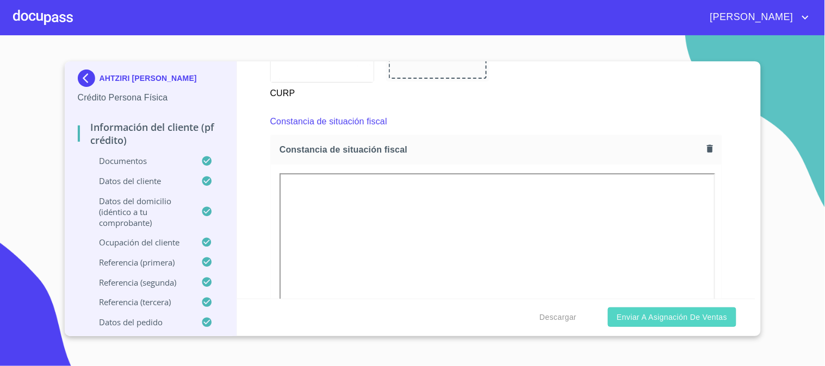
click at [703, 319] on span "Enviar a Asignación de Ventas" at bounding box center [672, 318] width 110 height 14
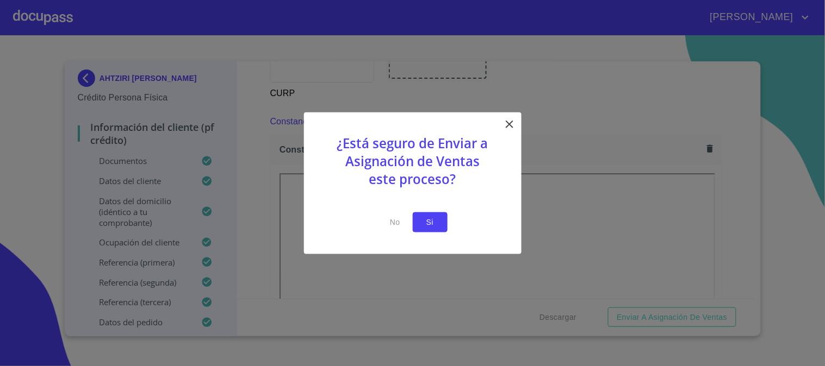
click at [433, 223] on span "Si" at bounding box center [429, 223] width 17 height 14
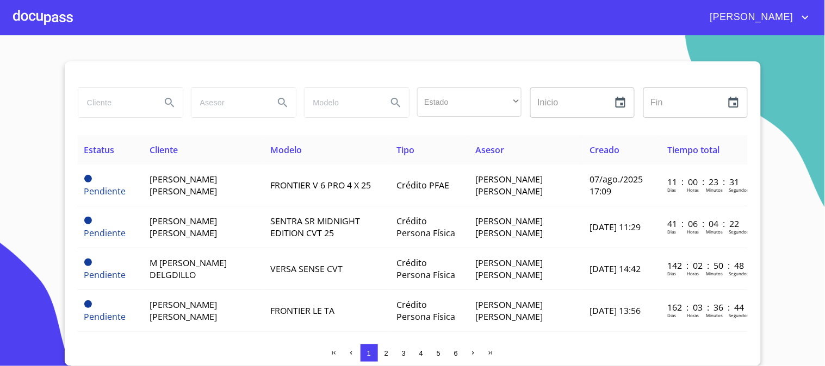
click at [55, 22] on div at bounding box center [43, 17] width 60 height 35
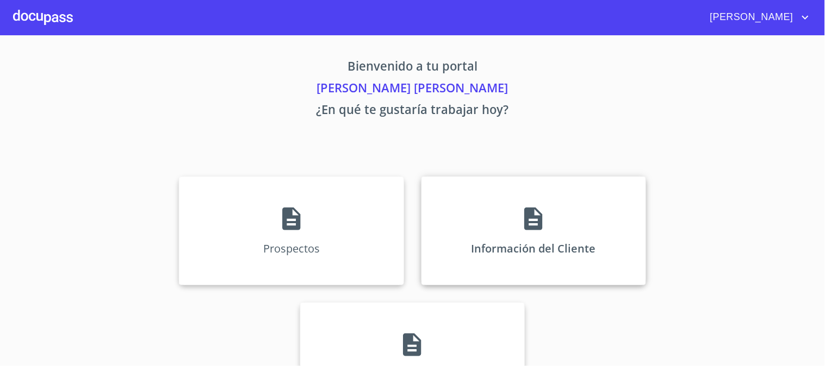
click at [491, 217] on div "Información del Cliente" at bounding box center [533, 231] width 225 height 109
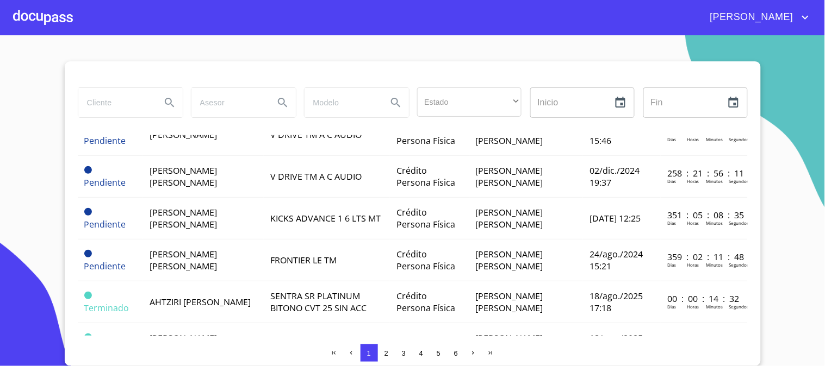
scroll to position [362, 0]
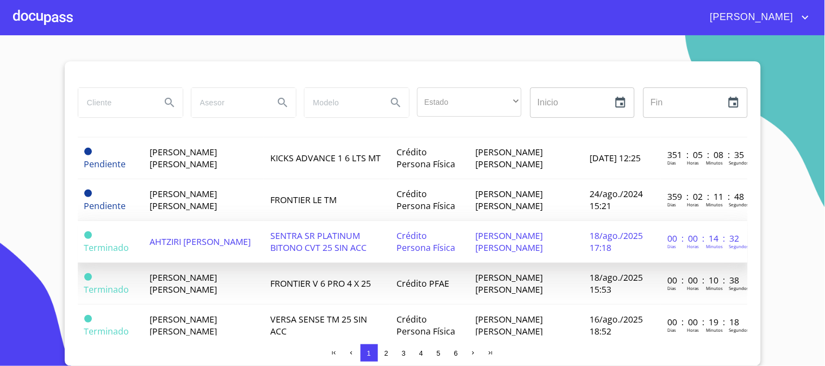
click at [224, 238] on span "AHTZIRI [PERSON_NAME]" at bounding box center [200, 242] width 101 height 12
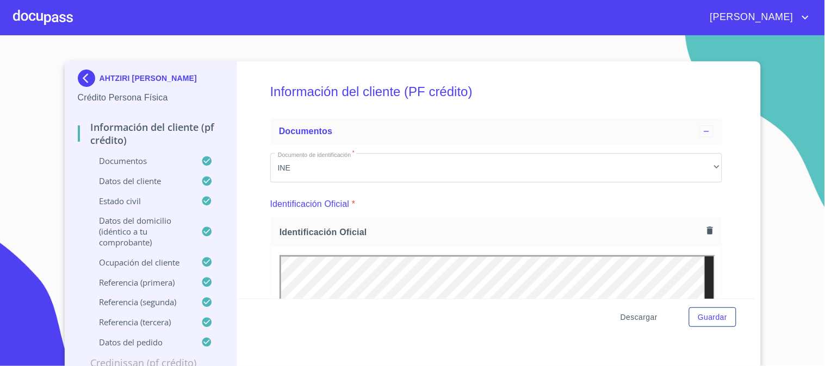
click at [633, 321] on span "Descargar" at bounding box center [638, 318] width 37 height 14
click at [640, 320] on span "Descargar" at bounding box center [638, 318] width 37 height 14
